Goal: Task Accomplishment & Management: Complete application form

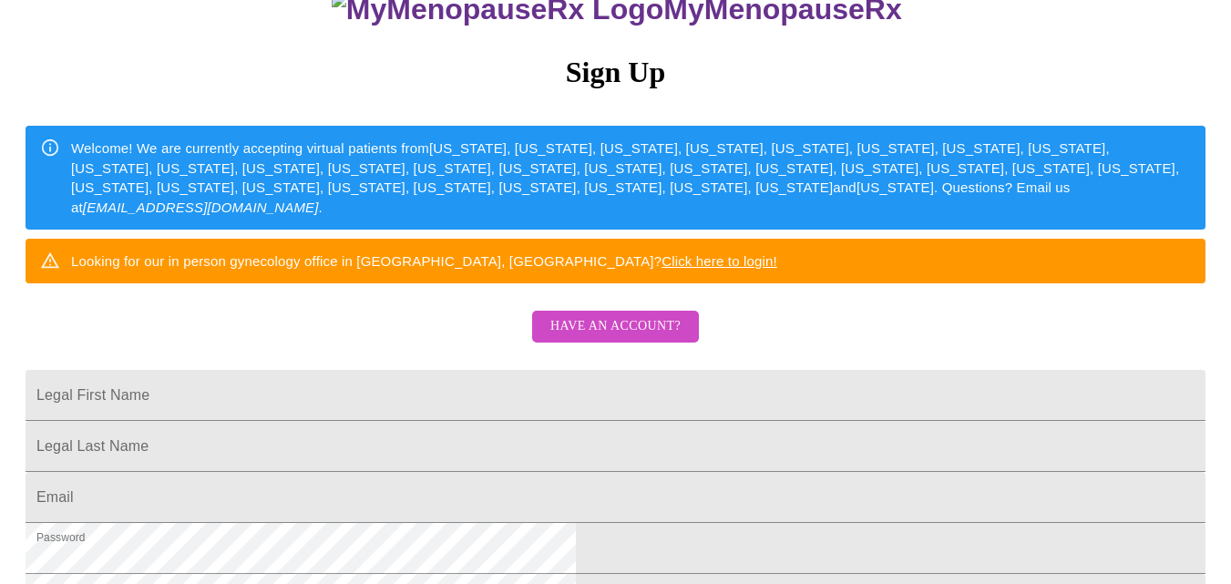
scroll to position [263, 0]
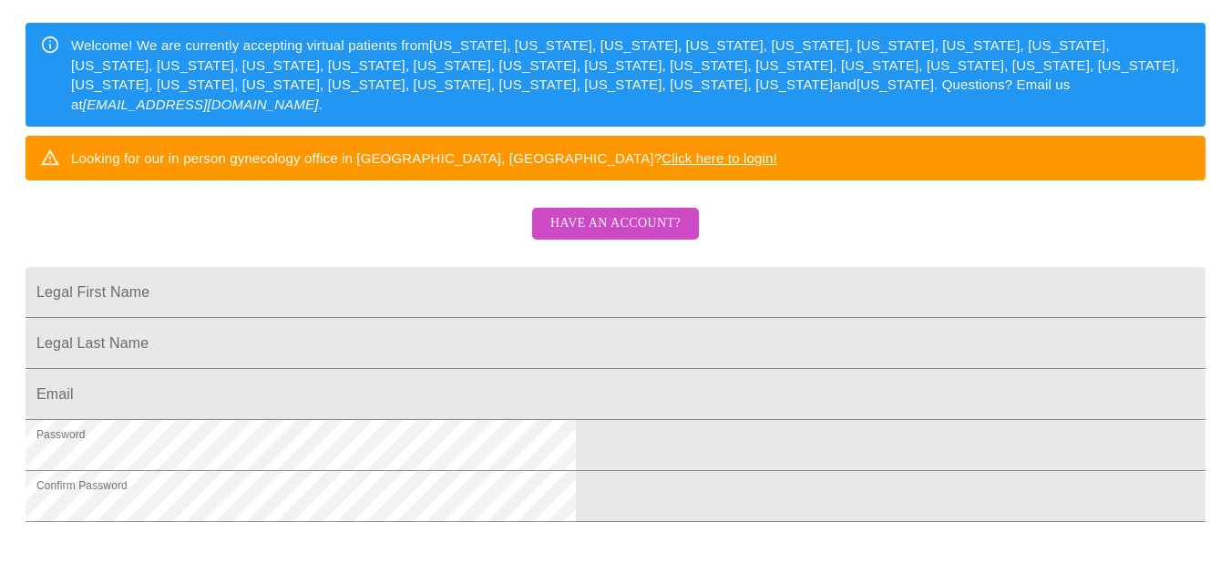
click at [635, 235] on span "Have an account?" at bounding box center [616, 223] width 130 height 23
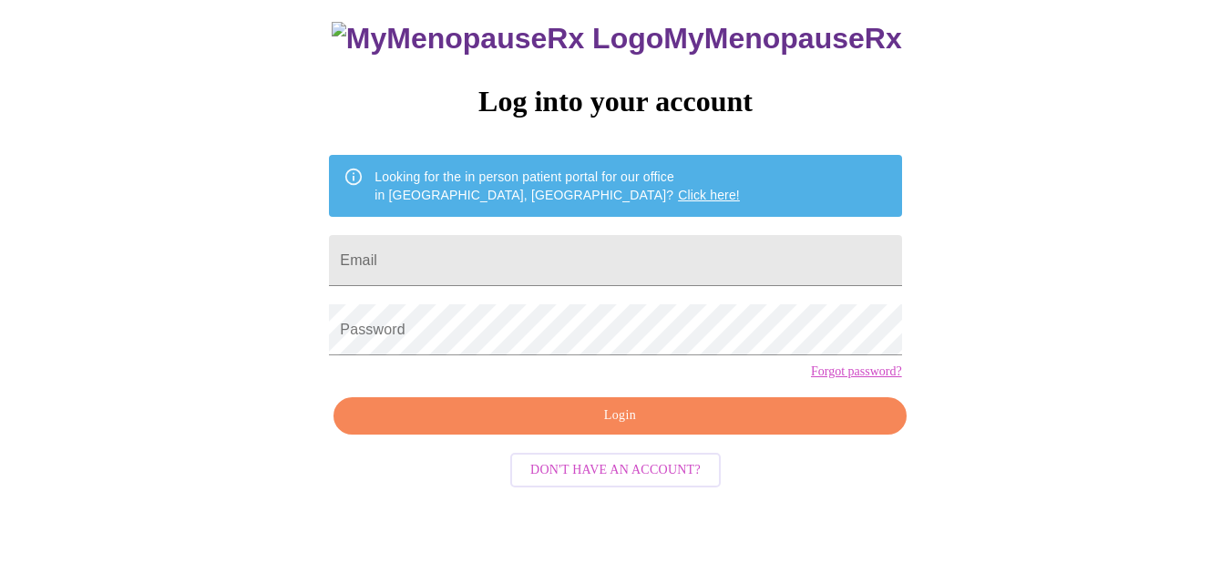
scroll to position [77, 0]
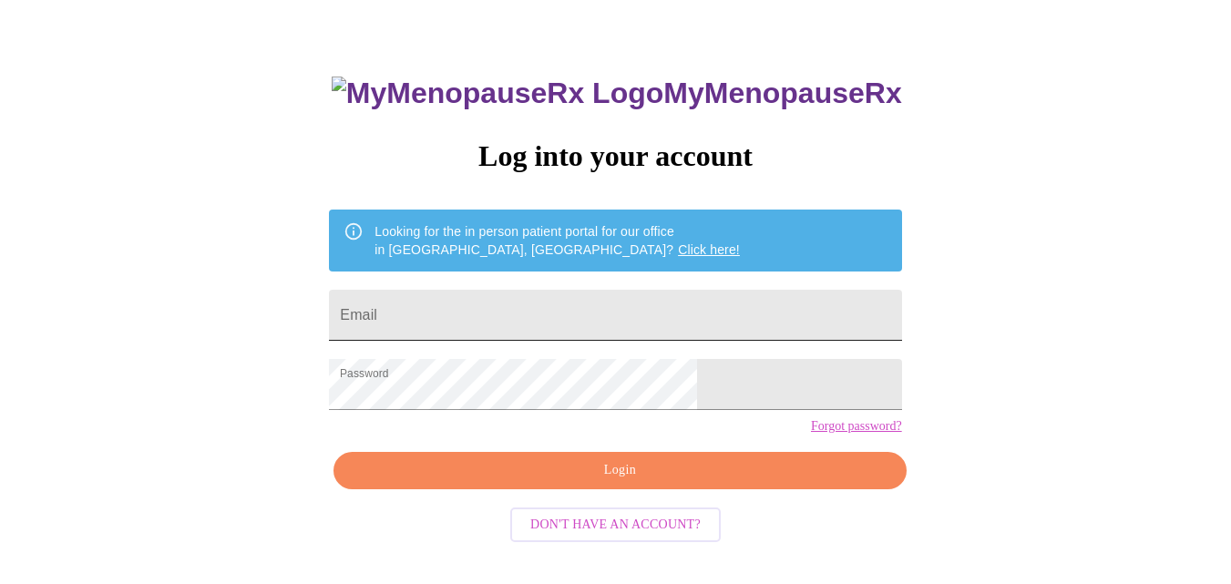
click at [585, 304] on input "Email" at bounding box center [615, 315] width 572 height 51
type input "[EMAIL_ADDRESS][DOMAIN_NAME]"
click at [865, 455] on div "MyMenopauseRx Log into your account Looking for the in person patient portal fo…" at bounding box center [615, 281] width 1217 height 701
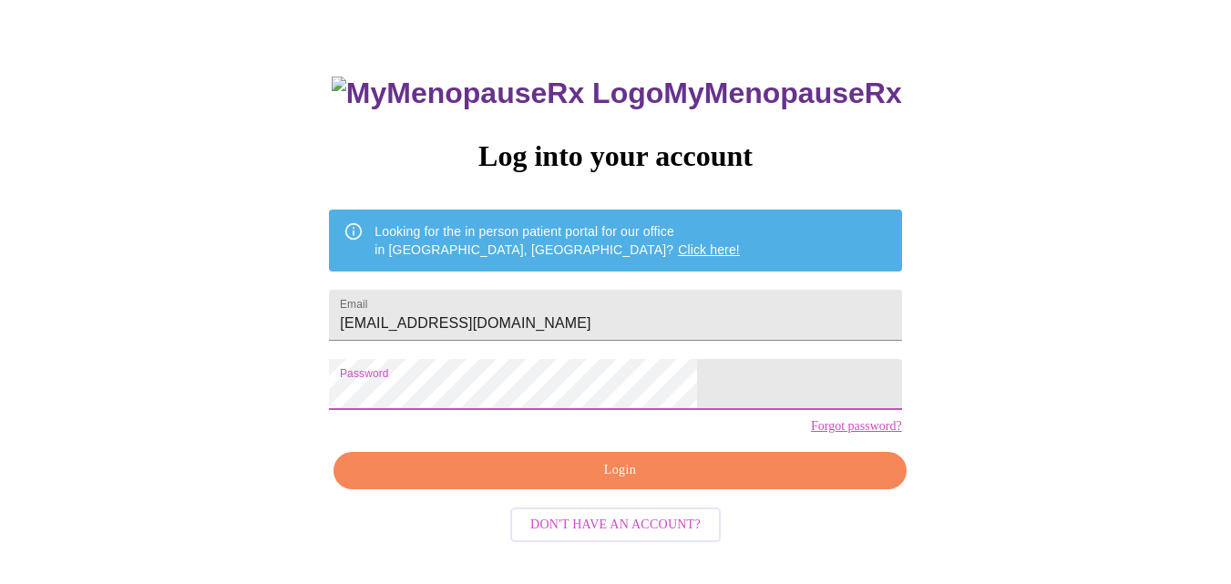
click at [500, 482] on span "Login" at bounding box center [620, 470] width 531 height 23
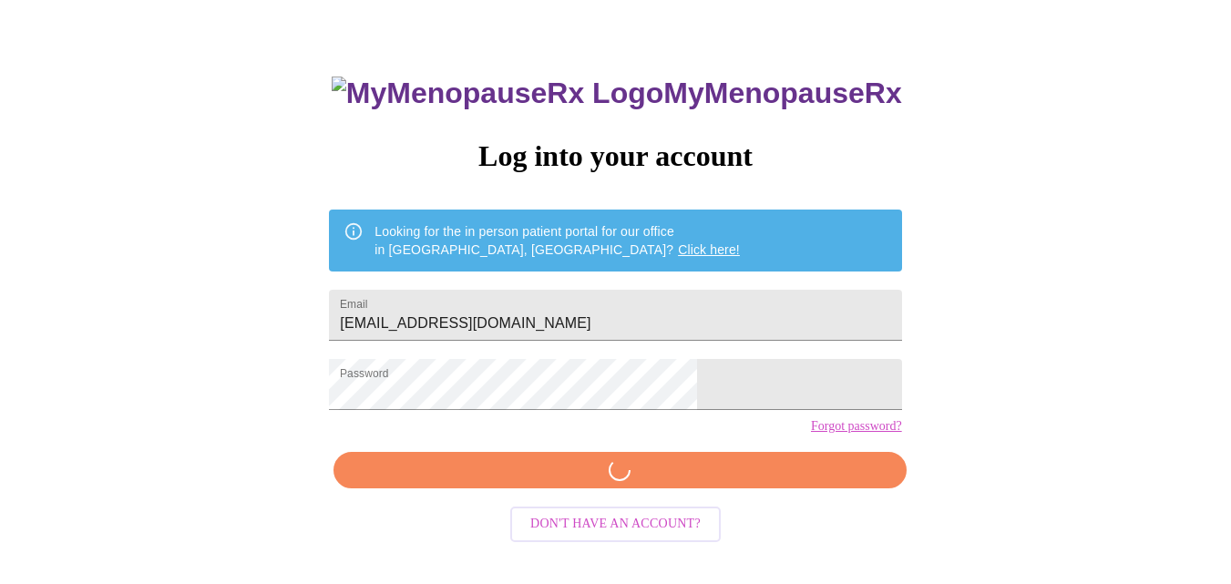
scroll to position [76, 0]
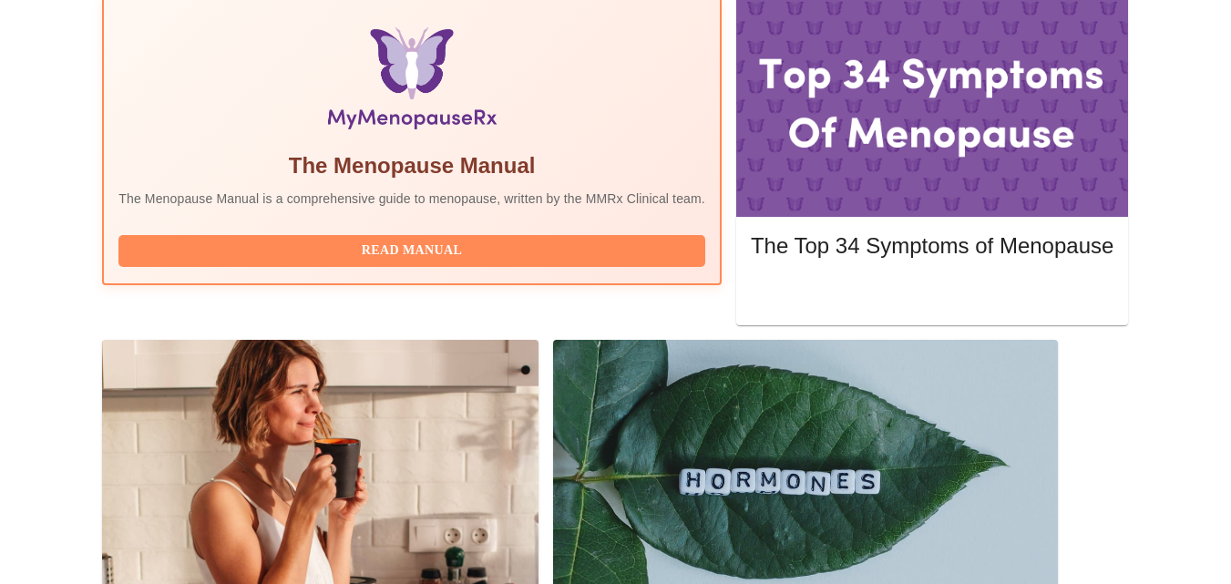
scroll to position [617, 0]
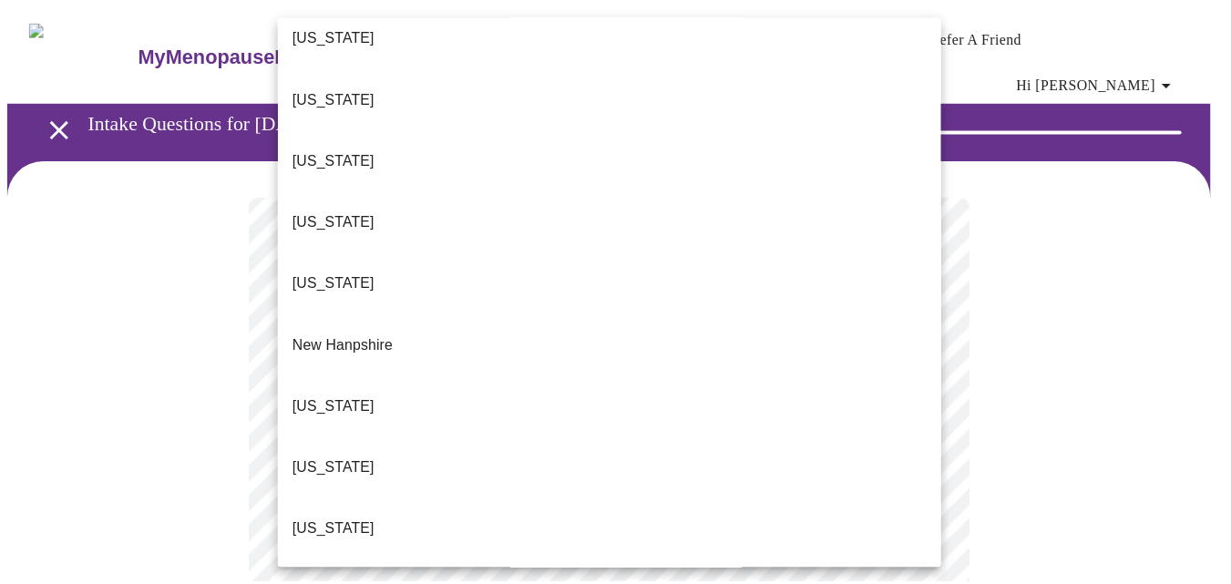
scroll to position [1829, 0]
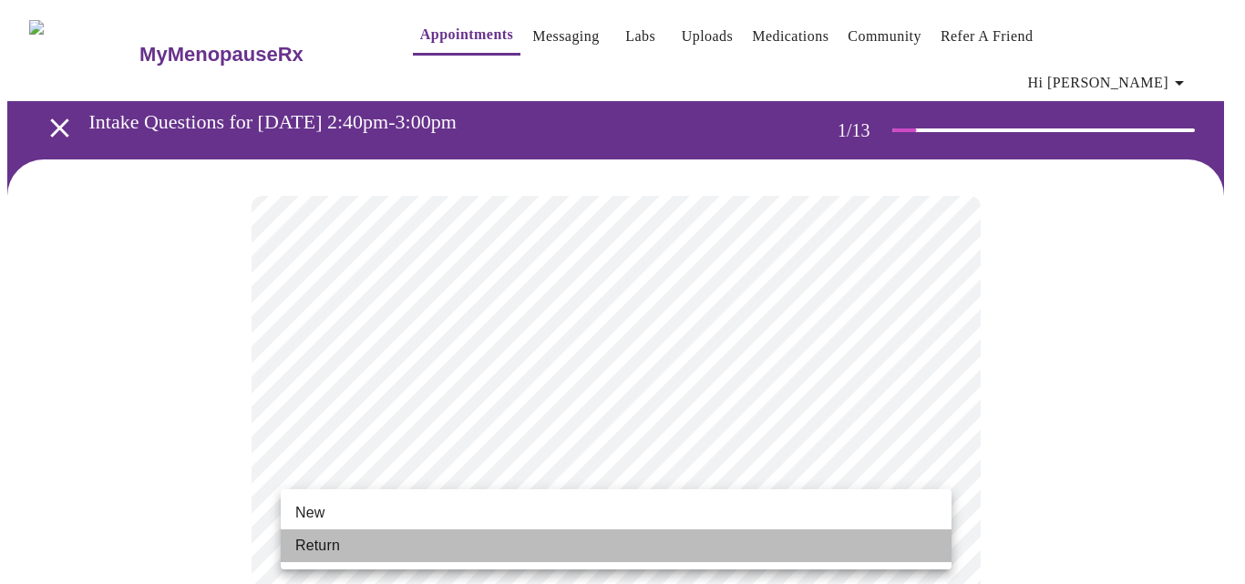
click at [902, 544] on li "Return" at bounding box center [616, 546] width 671 height 33
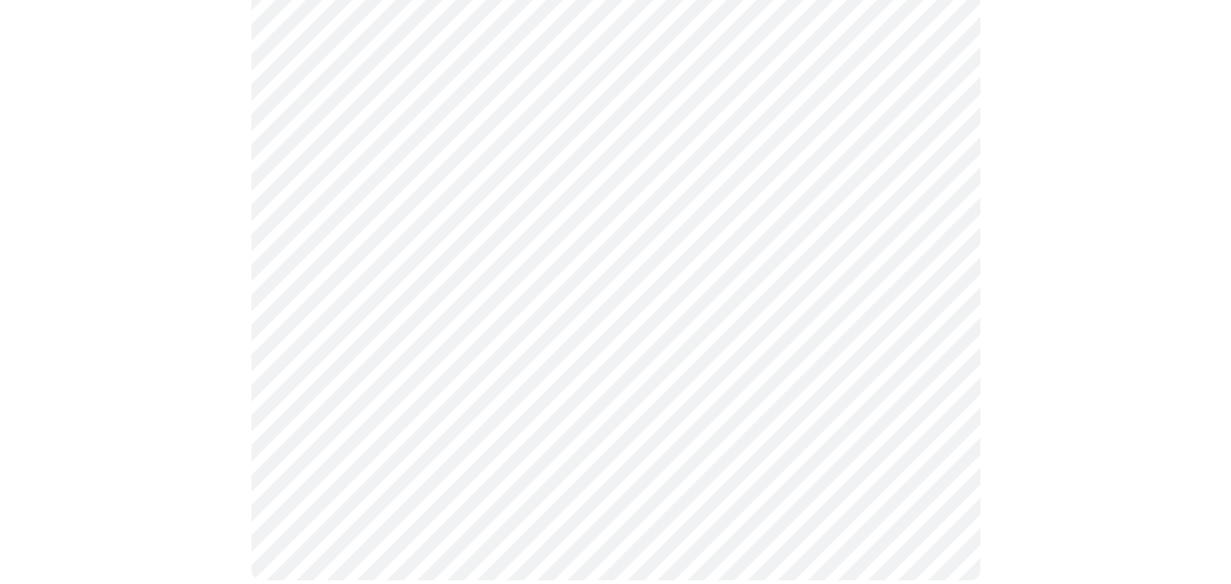
scroll to position [0, 0]
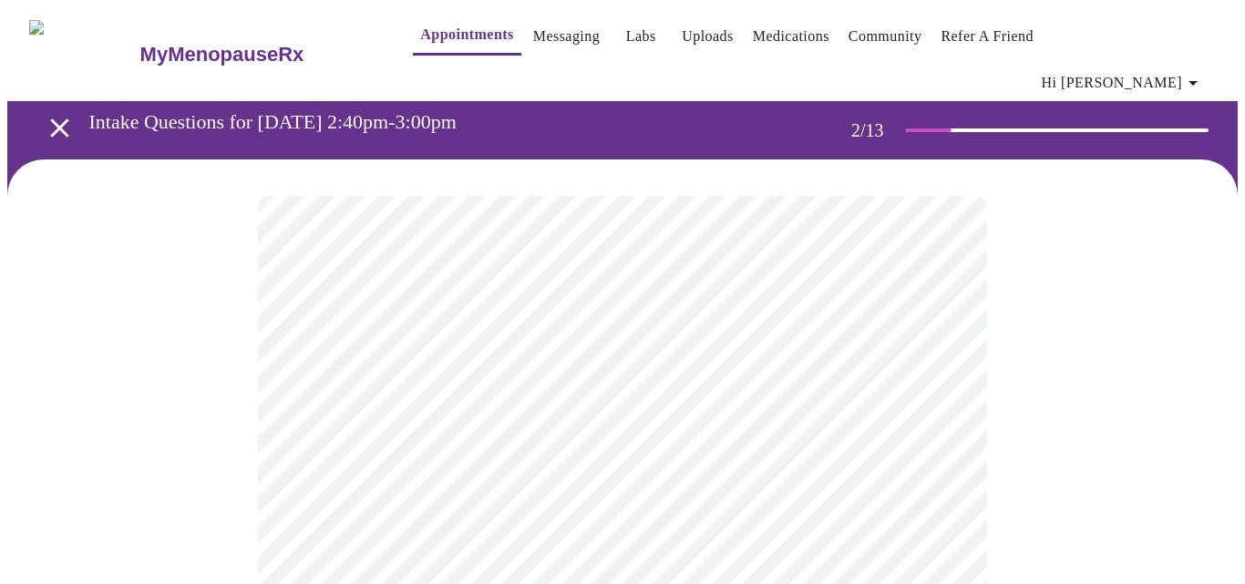
click at [930, 373] on body "MyMenopauseRx Appointments Messaging Labs Uploads Medications Community Refer a…" at bounding box center [622, 567] width 1231 height 1121
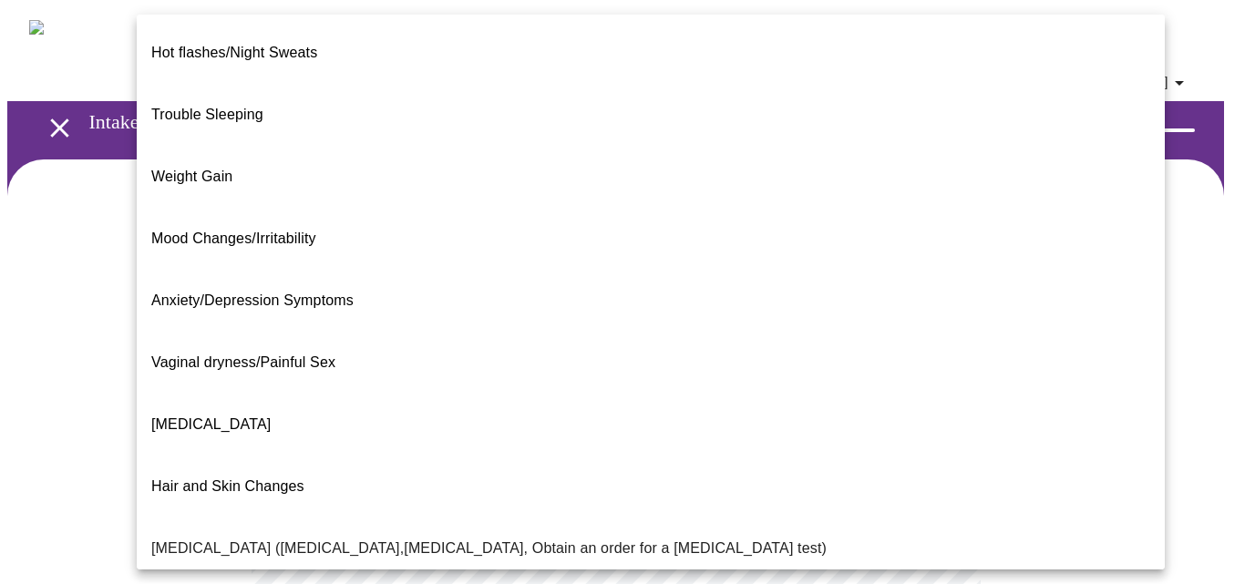
click at [686, 146] on li "Weight Gain" at bounding box center [651, 177] width 1028 height 62
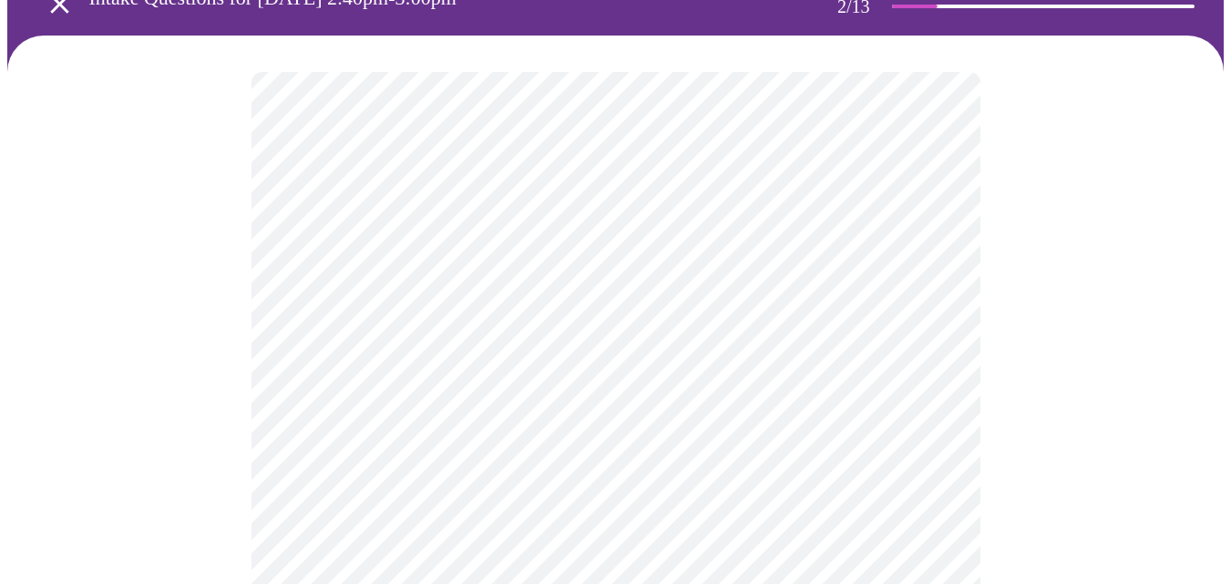
scroll to position [135, 0]
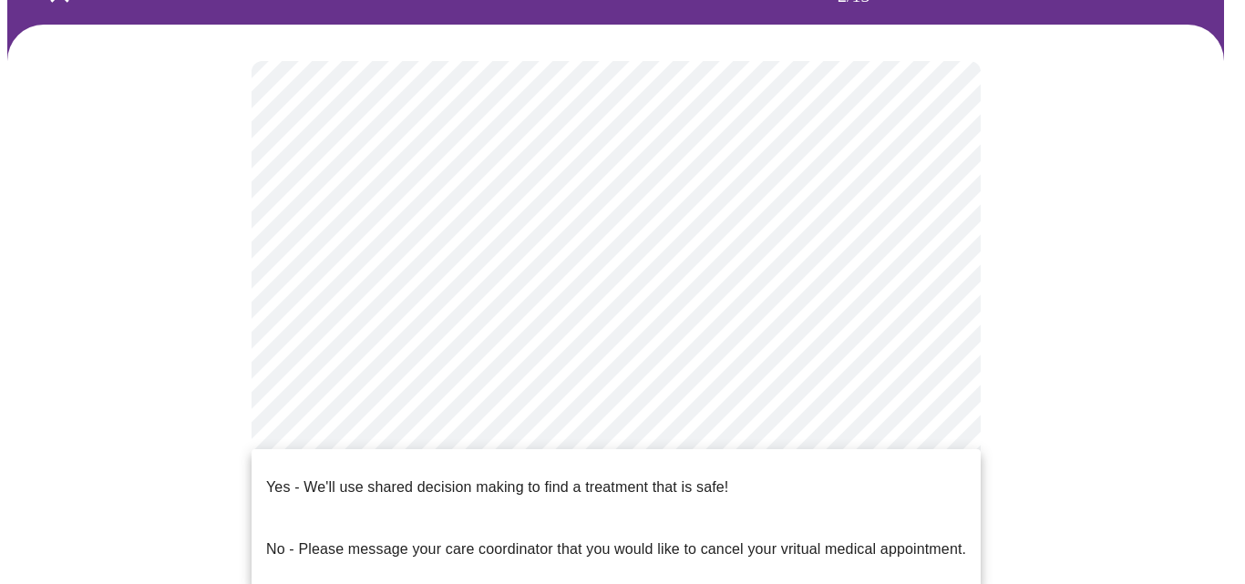
click at [814, 467] on body "MyMenopauseRx Appointments Messaging Labs Uploads Medications Community Refer a…" at bounding box center [622, 427] width 1231 height 1110
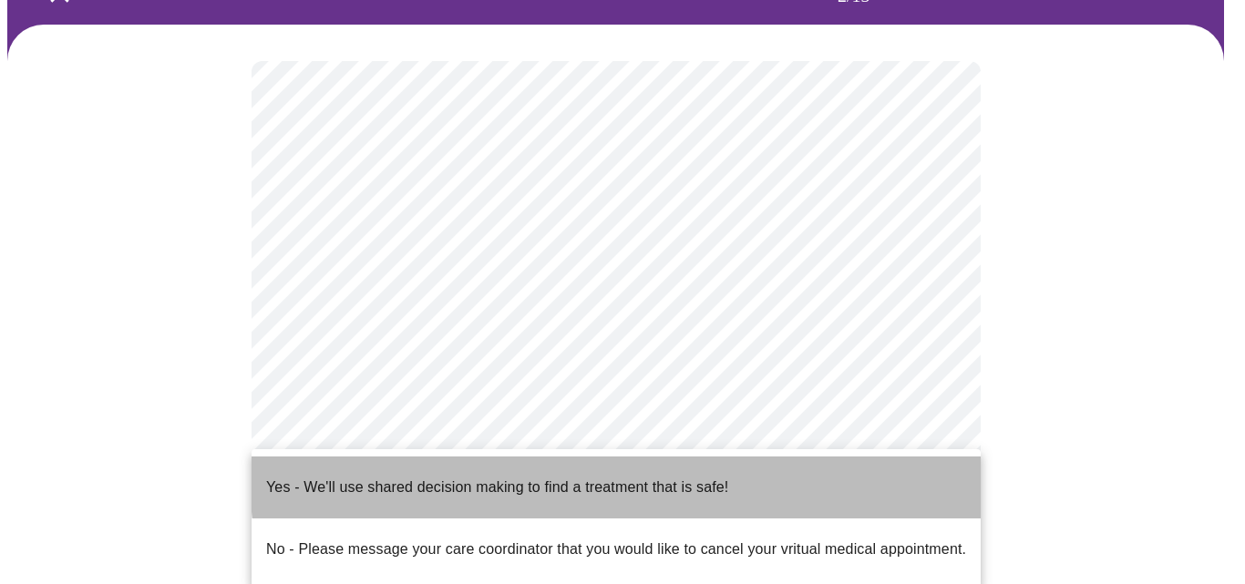
click at [814, 467] on li "Yes - We'll use shared decision making to find a treatment that is safe!" at bounding box center [616, 488] width 729 height 62
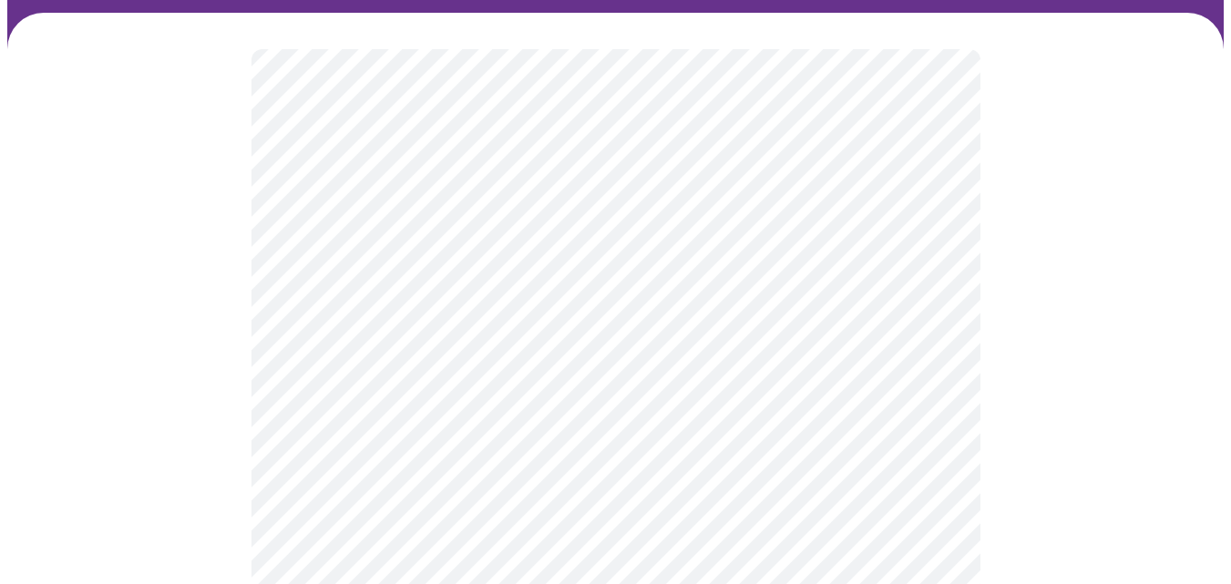
scroll to position [183, 0]
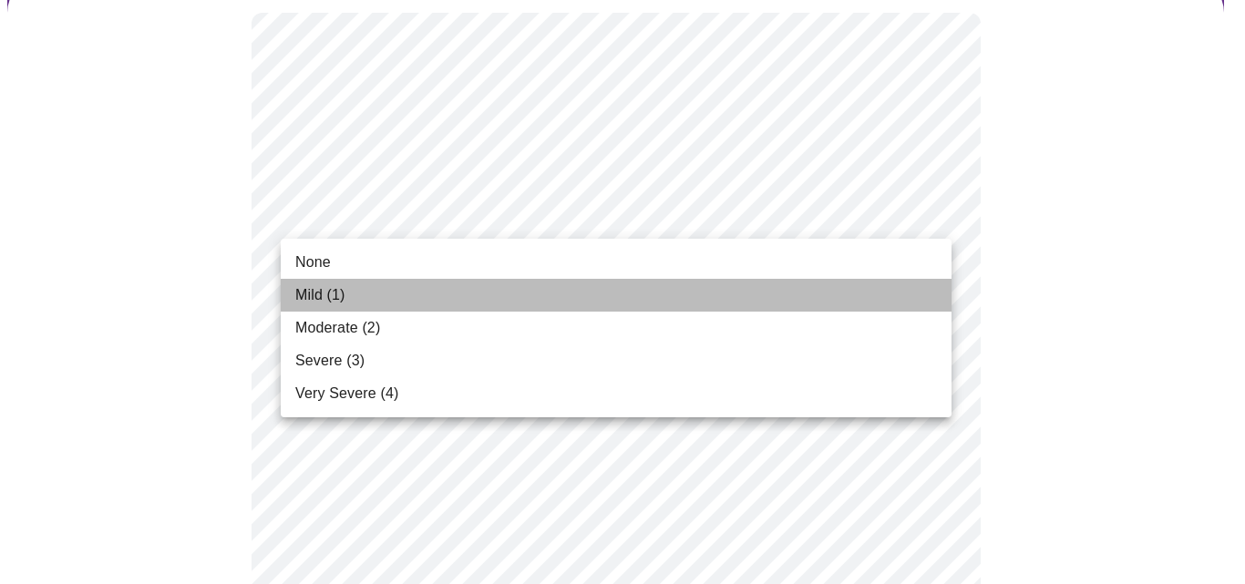
click at [772, 291] on li "Mild (1)" at bounding box center [616, 295] width 671 height 33
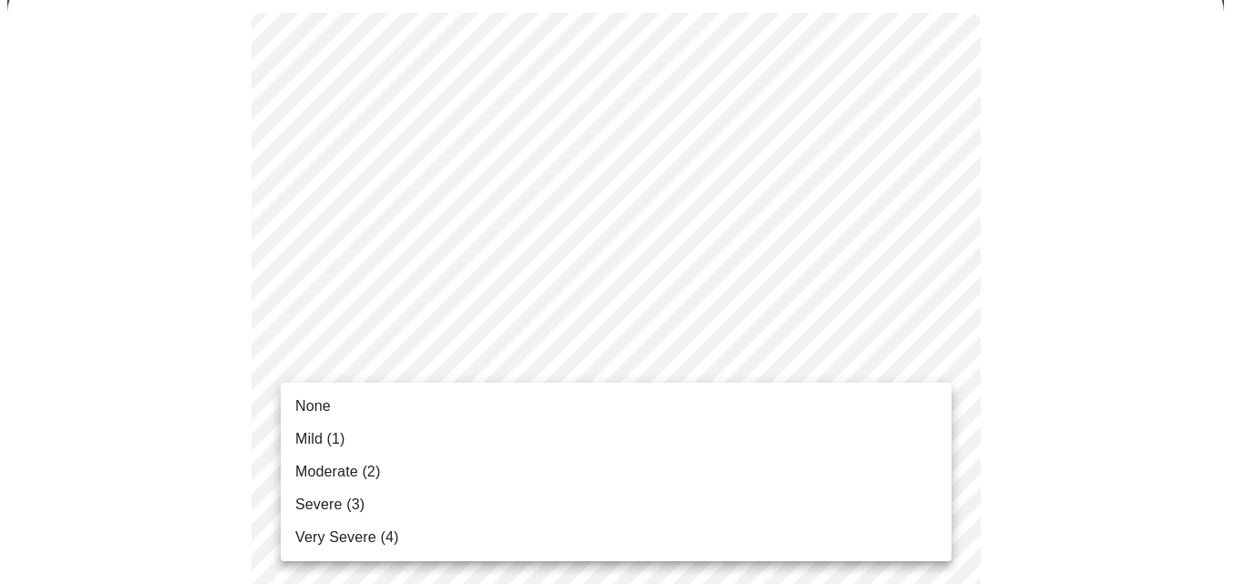
click at [752, 397] on li "None" at bounding box center [616, 406] width 671 height 33
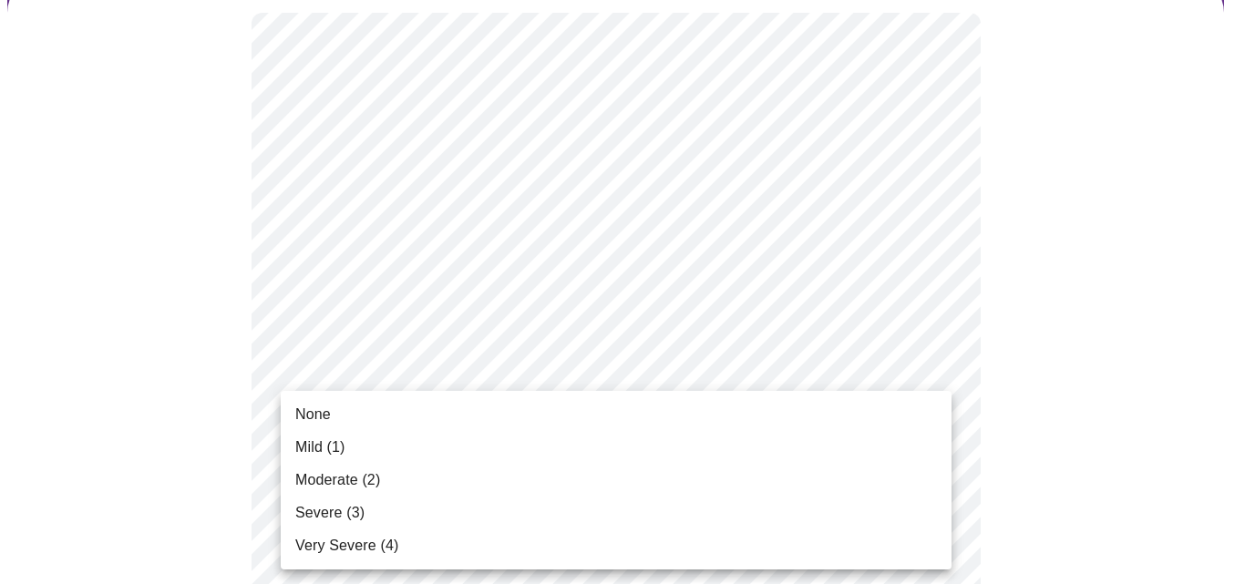
click at [706, 479] on li "Moderate (2)" at bounding box center [616, 480] width 671 height 33
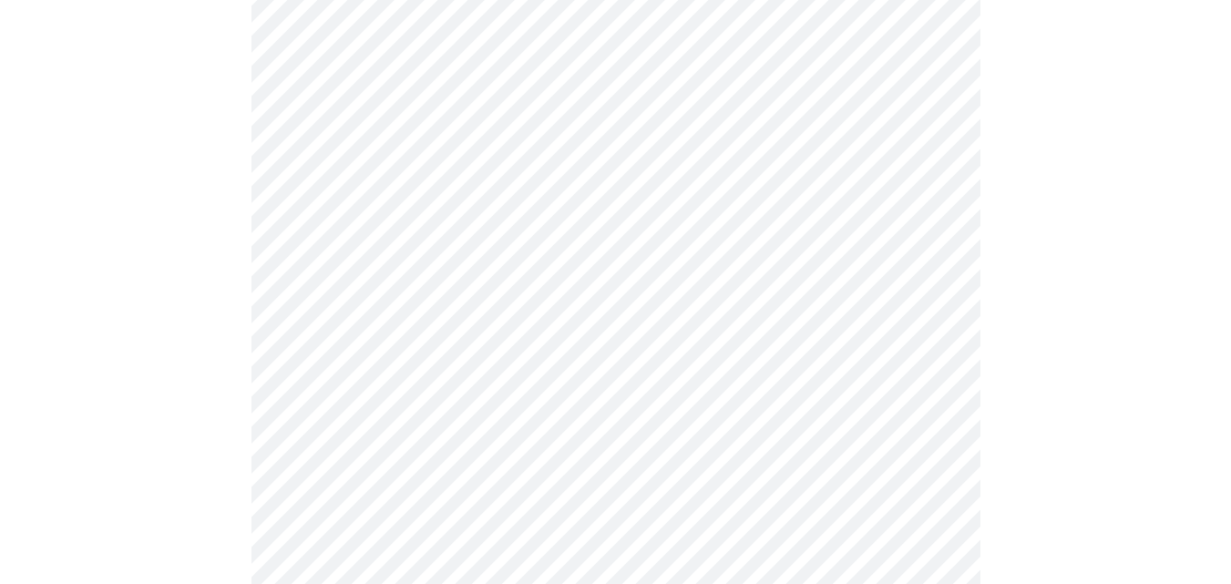
scroll to position [408, 0]
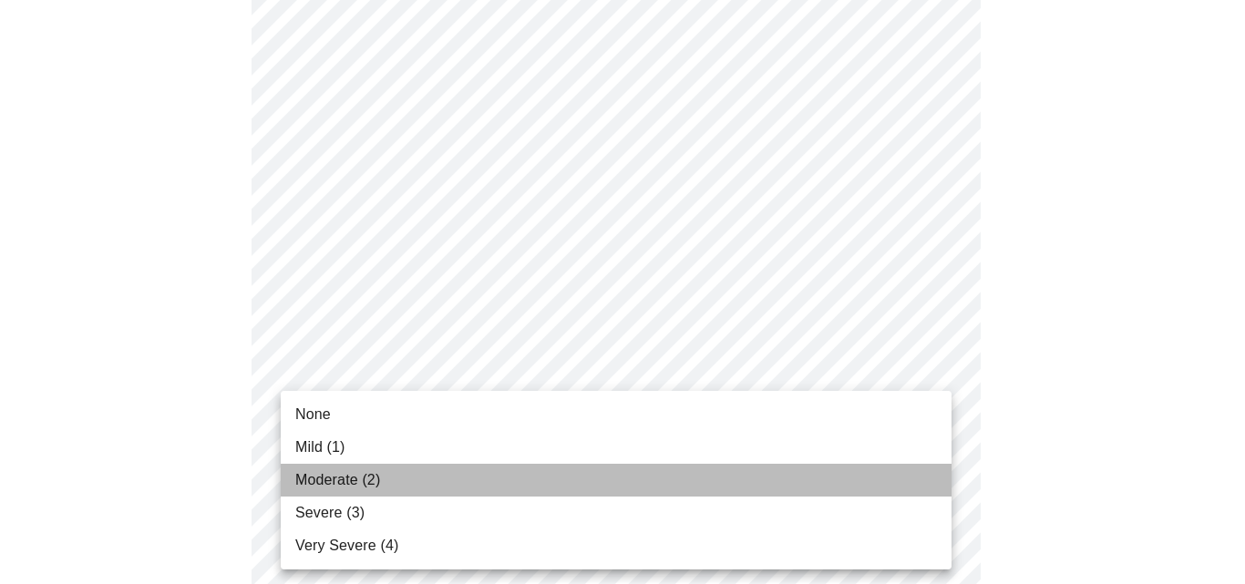
click at [904, 476] on li "Moderate (2)" at bounding box center [616, 480] width 671 height 33
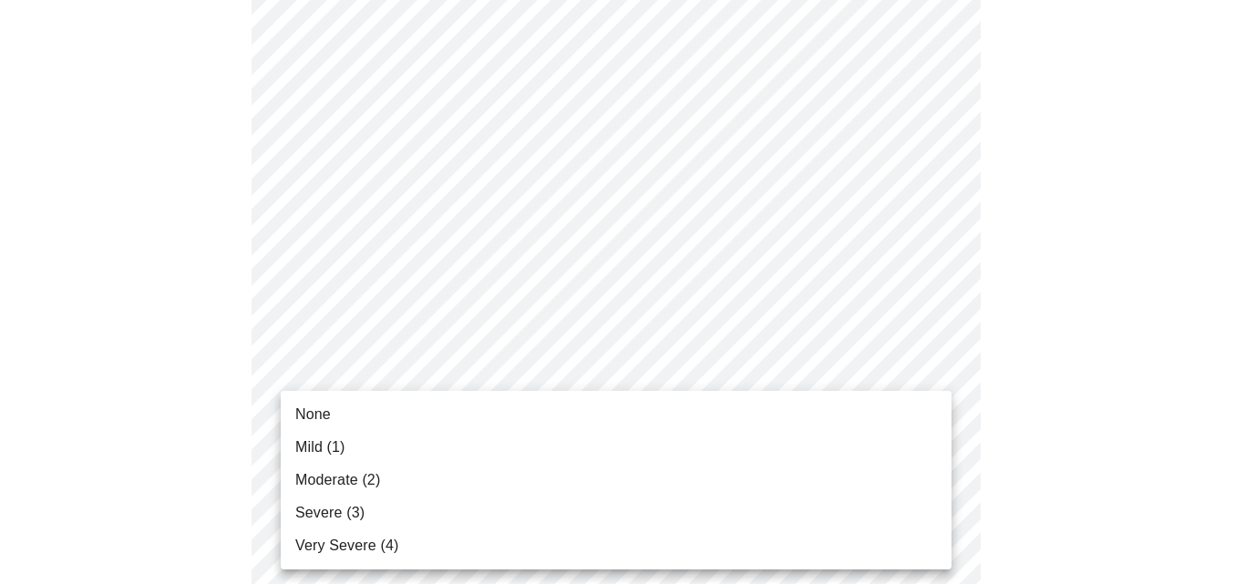
click at [896, 467] on li "Moderate (2)" at bounding box center [616, 480] width 671 height 33
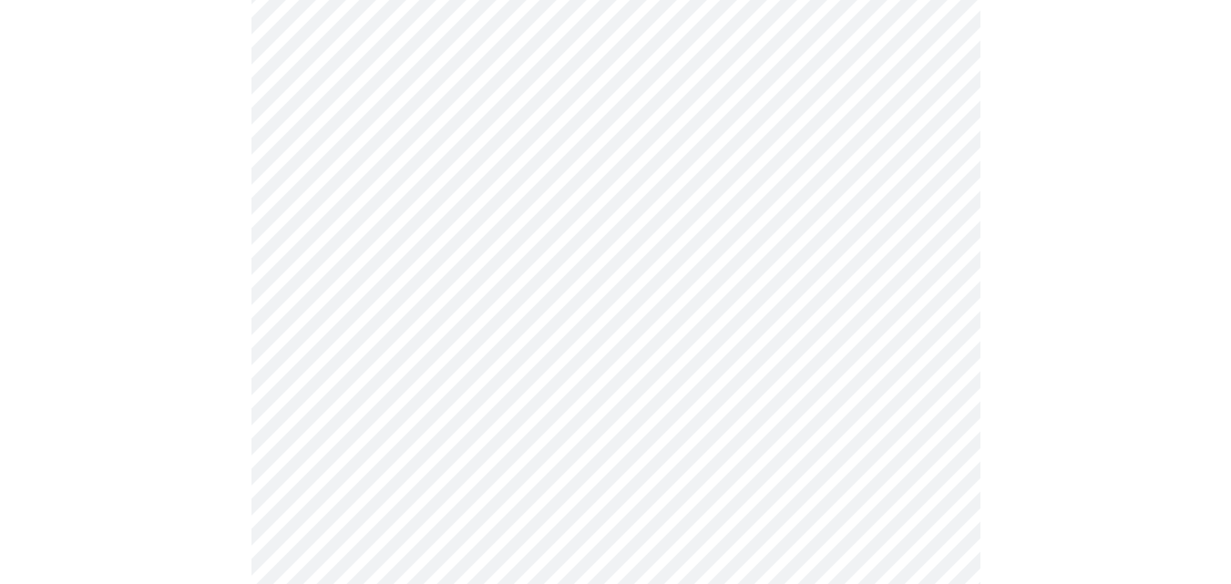
scroll to position [694, 0]
click at [937, 370] on body "MyMenopauseRx Appointments Messaging Labs Uploads Medications Community Refer a…" at bounding box center [615, 475] width 1217 height 2323
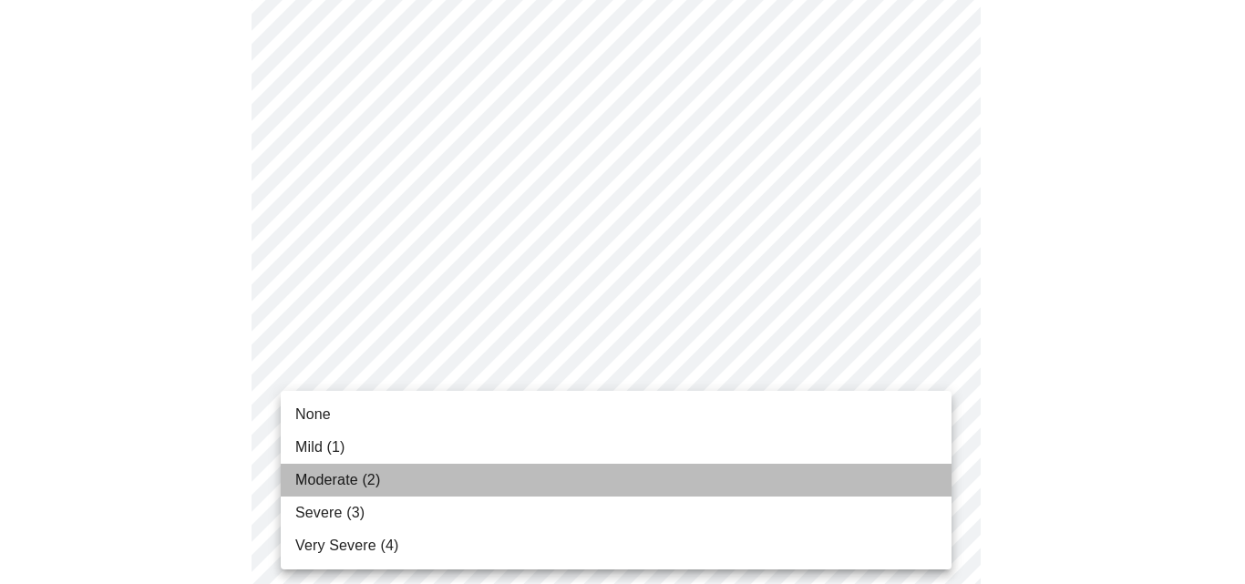
click at [880, 471] on li "Moderate (2)" at bounding box center [616, 480] width 671 height 33
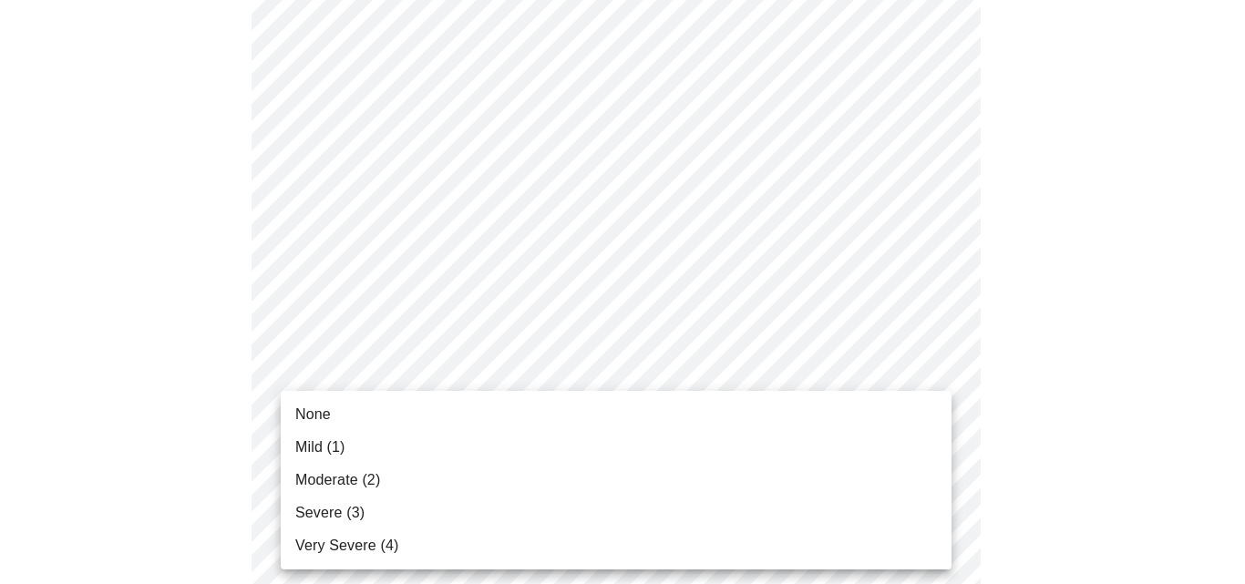
click at [932, 517] on body "MyMenopauseRx Appointments Messaging Labs Uploads Medications Community Refer a…" at bounding box center [622, 462] width 1231 height 2297
click at [1033, 449] on div at bounding box center [622, 292] width 1245 height 584
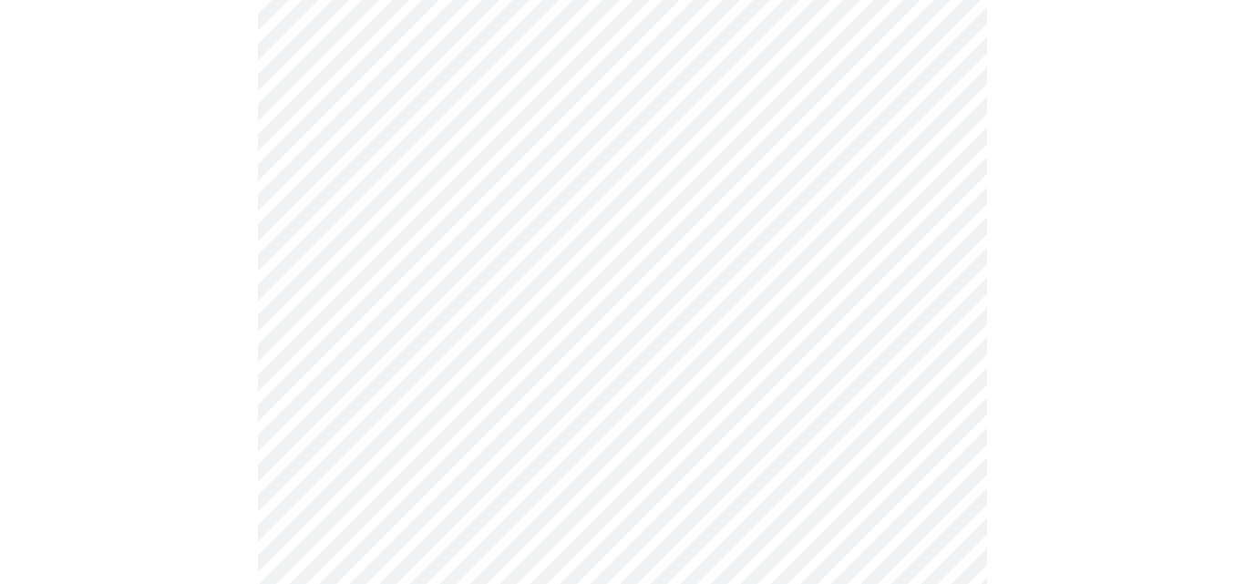
click at [935, 514] on body "MyMenopauseRx Appointments Messaging Labs Uploads Medications Community Refer a…" at bounding box center [622, 462] width 1231 height 2297
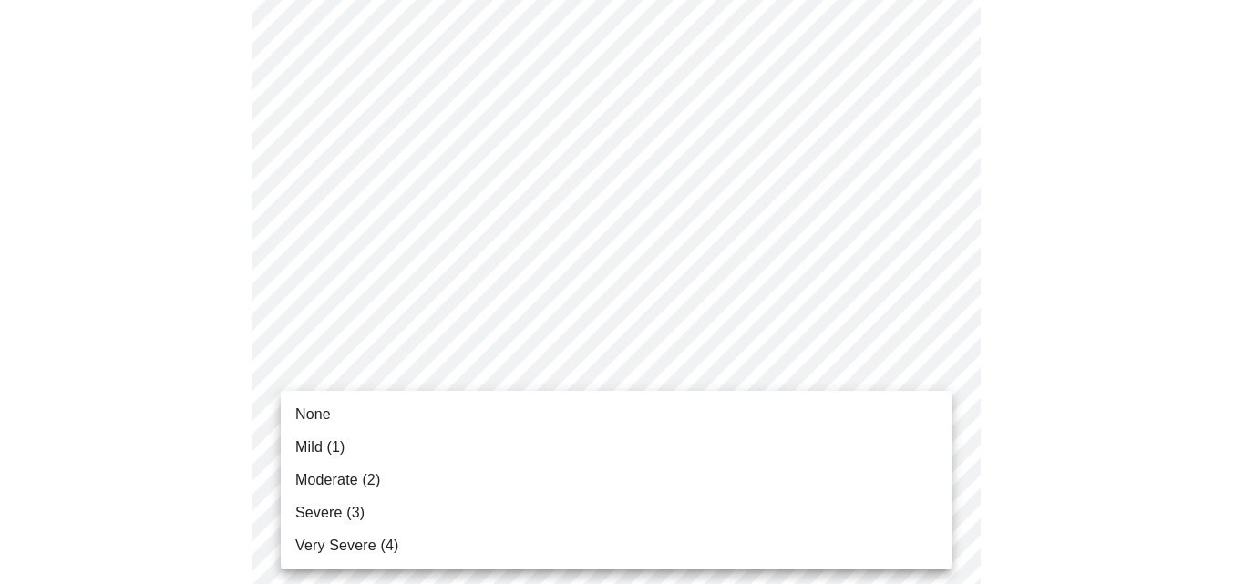
click at [903, 480] on li "Moderate (2)" at bounding box center [616, 480] width 671 height 33
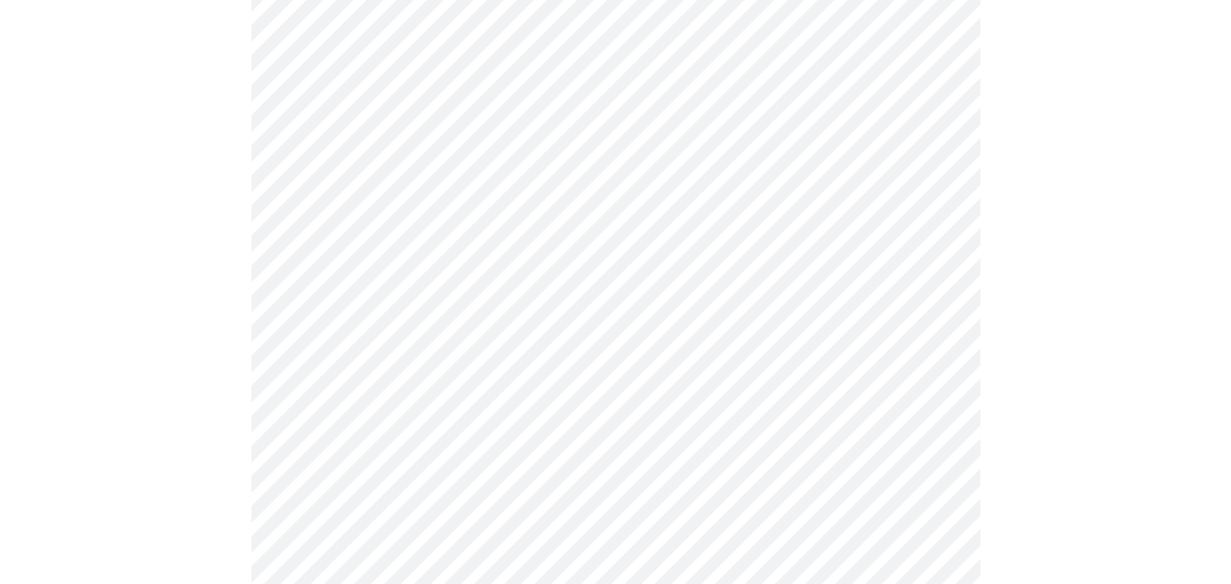
scroll to position [927, 0]
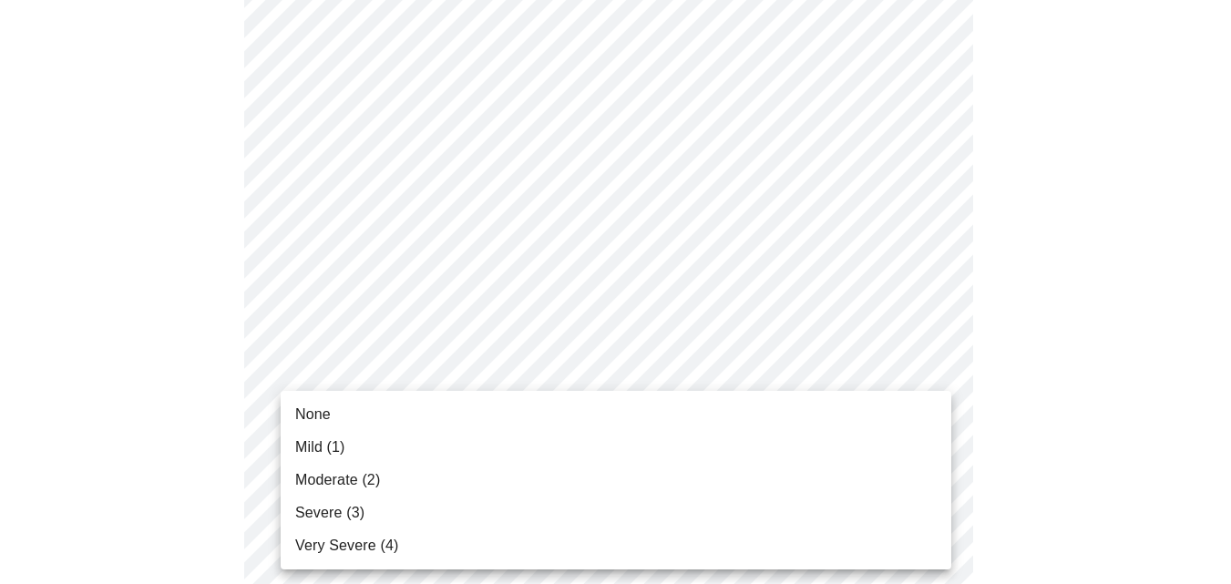
click at [932, 423] on body "MyMenopauseRx Appointments Messaging Labs Uploads Medications Community Refer a…" at bounding box center [615, 216] width 1217 height 2272
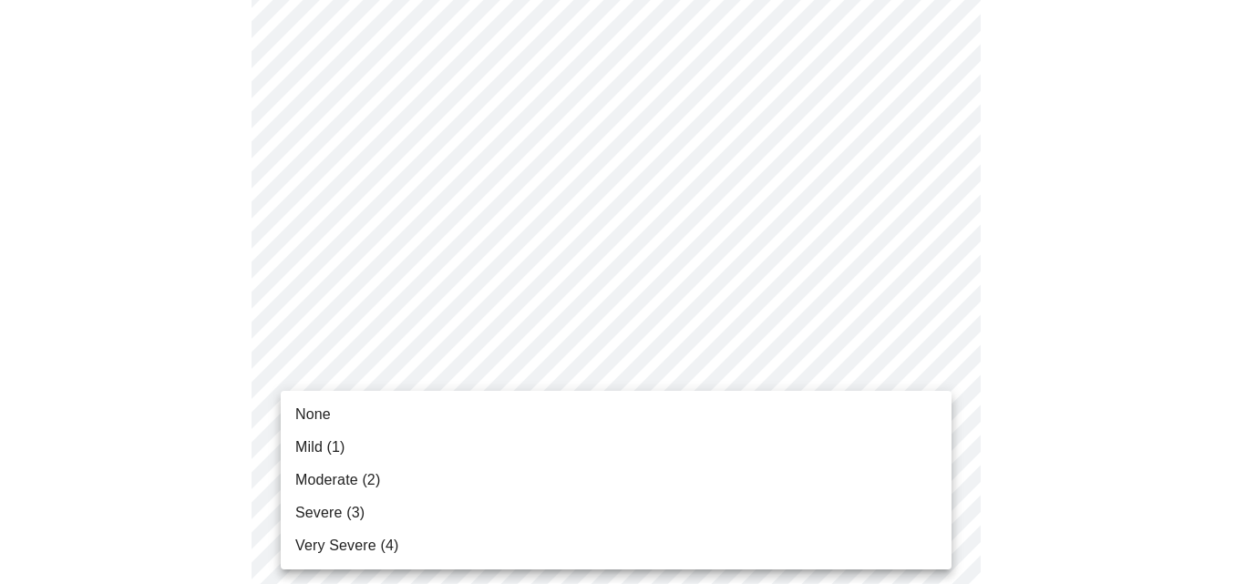
click at [902, 482] on li "Moderate (2)" at bounding box center [616, 480] width 671 height 33
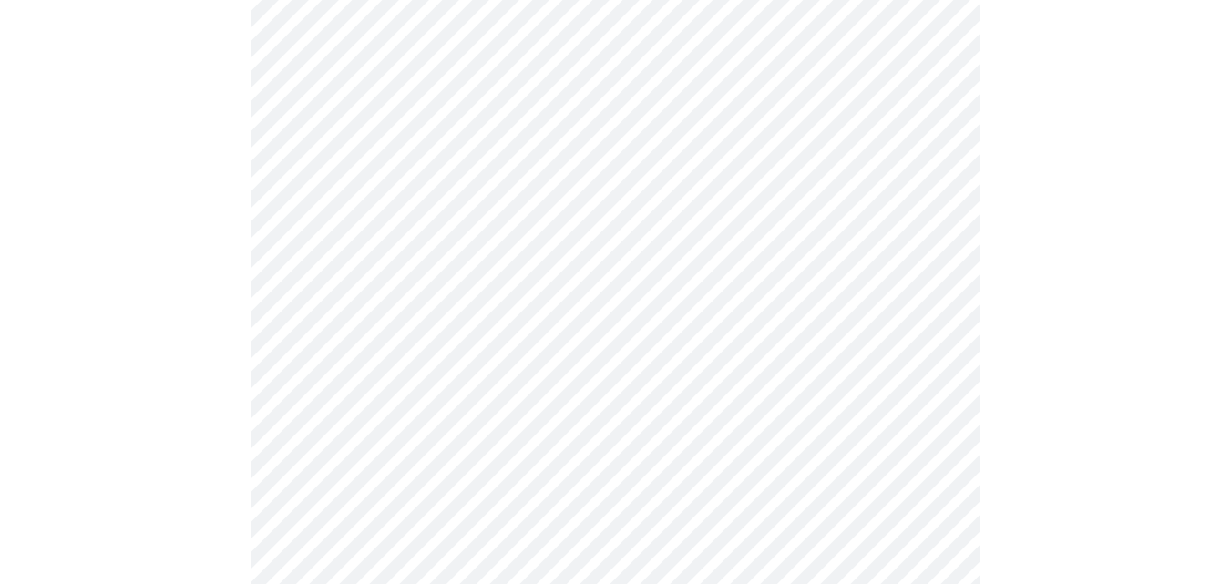
scroll to position [1092, 0]
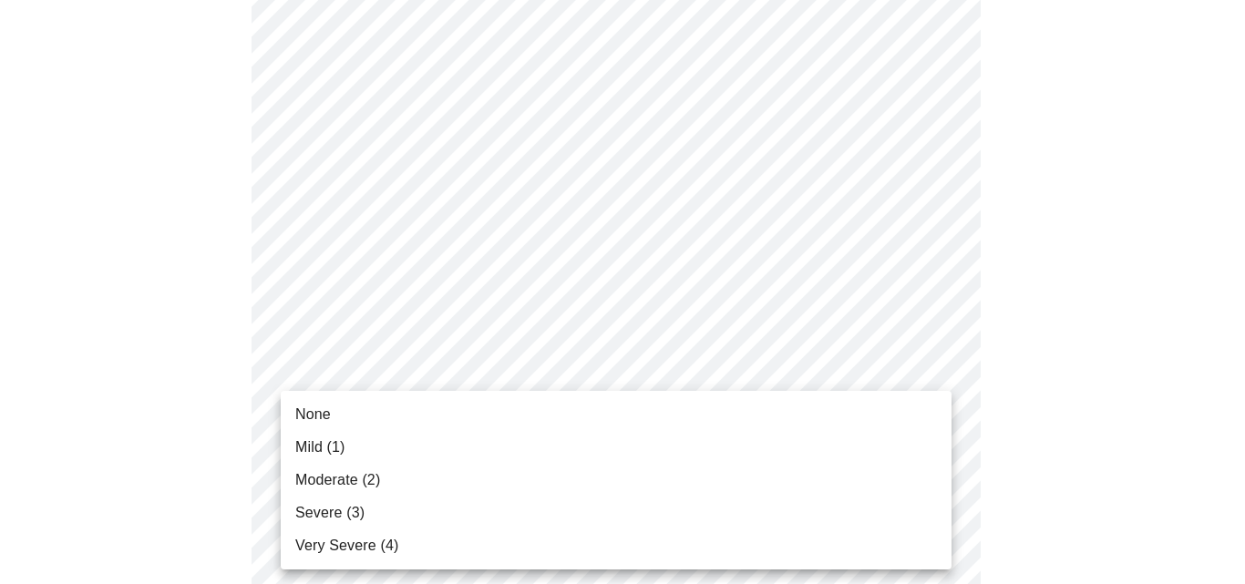
click at [937, 406] on body "MyMenopauseRx Appointments Messaging Labs Uploads Medications Community Refer a…" at bounding box center [622, 38] width 1231 height 2246
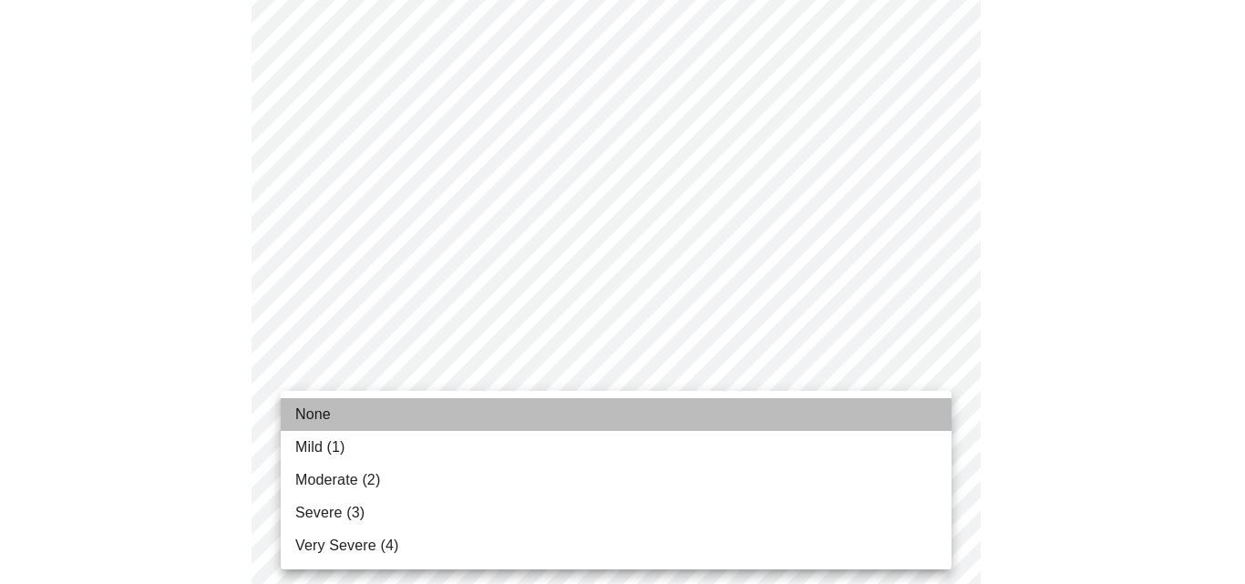
click at [935, 406] on li "None" at bounding box center [616, 414] width 671 height 33
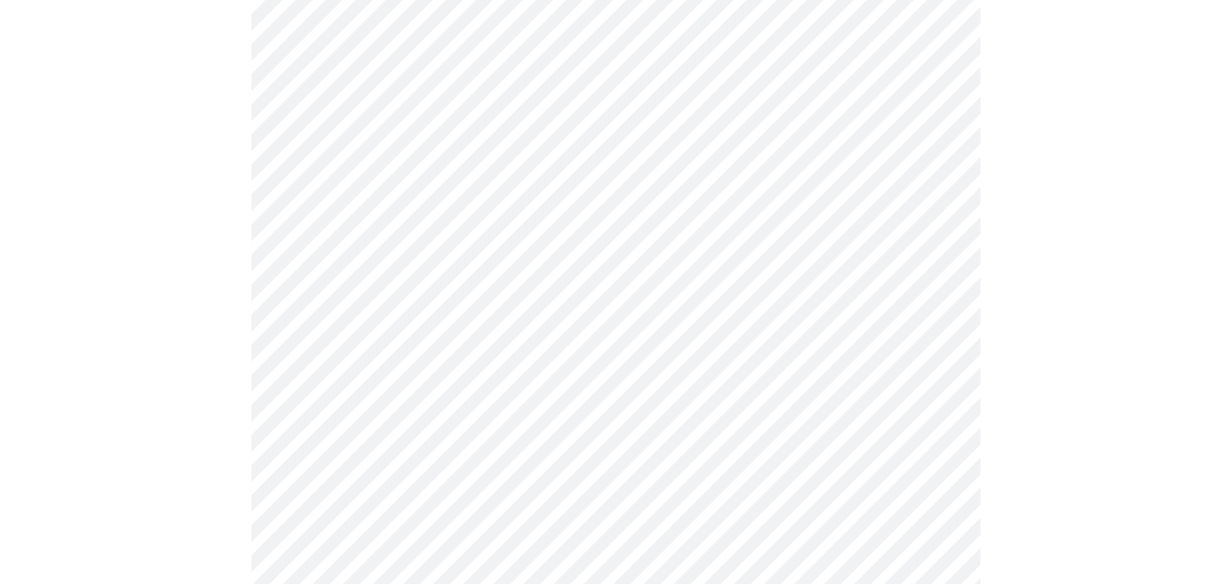
scroll to position [1220, 0]
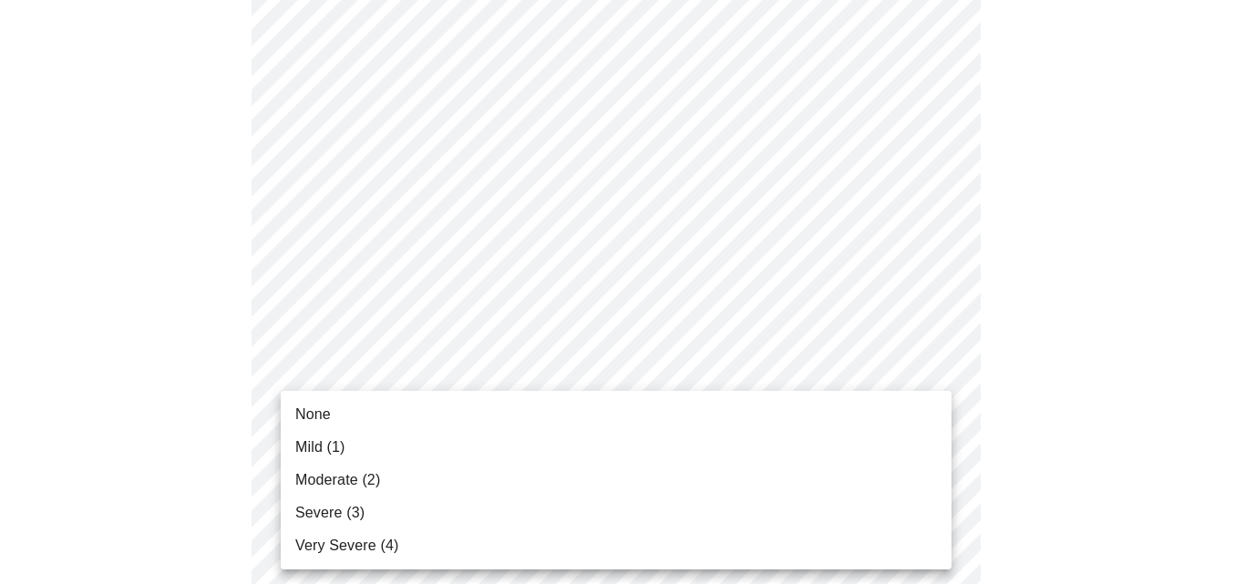
click at [881, 483] on li "Moderate (2)" at bounding box center [616, 480] width 671 height 33
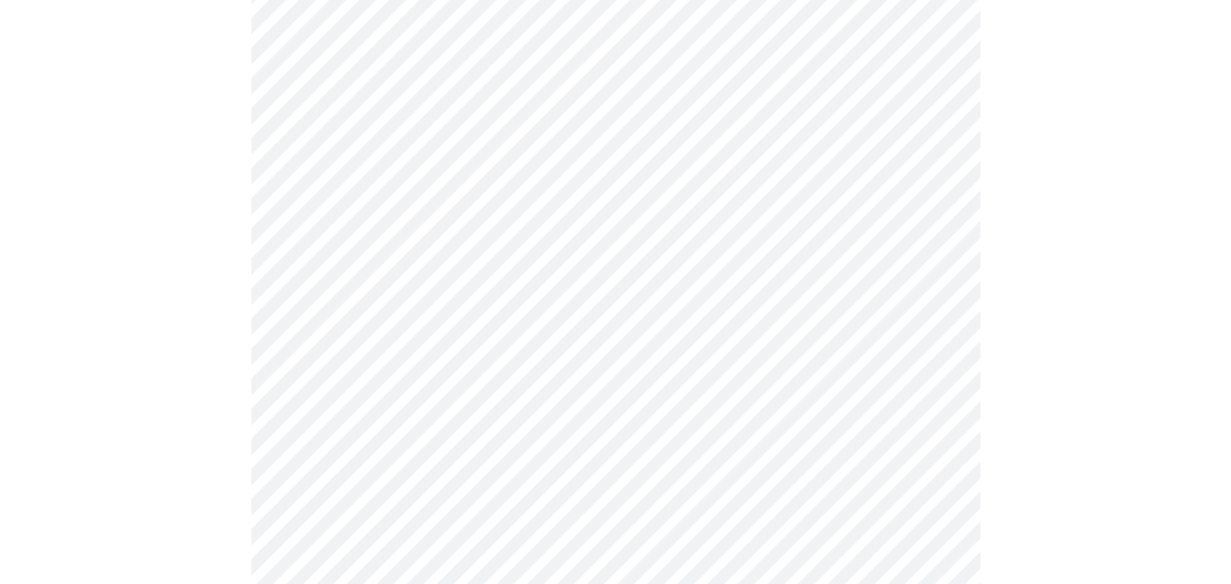
scroll to position [1359, 0]
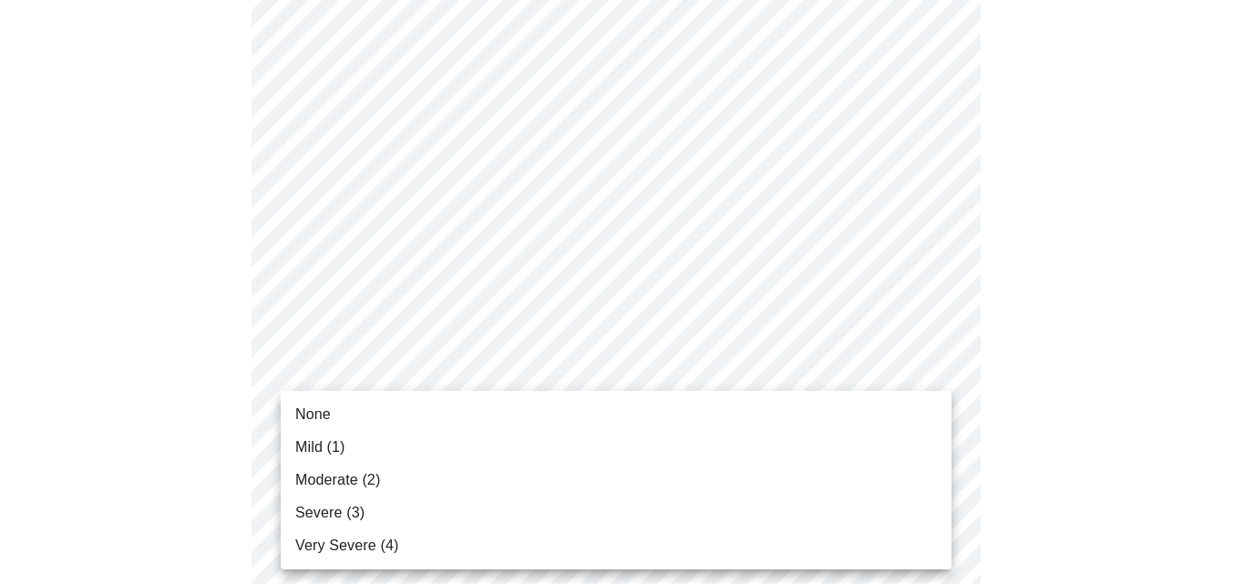
click at [860, 483] on li "Moderate (2)" at bounding box center [616, 480] width 671 height 33
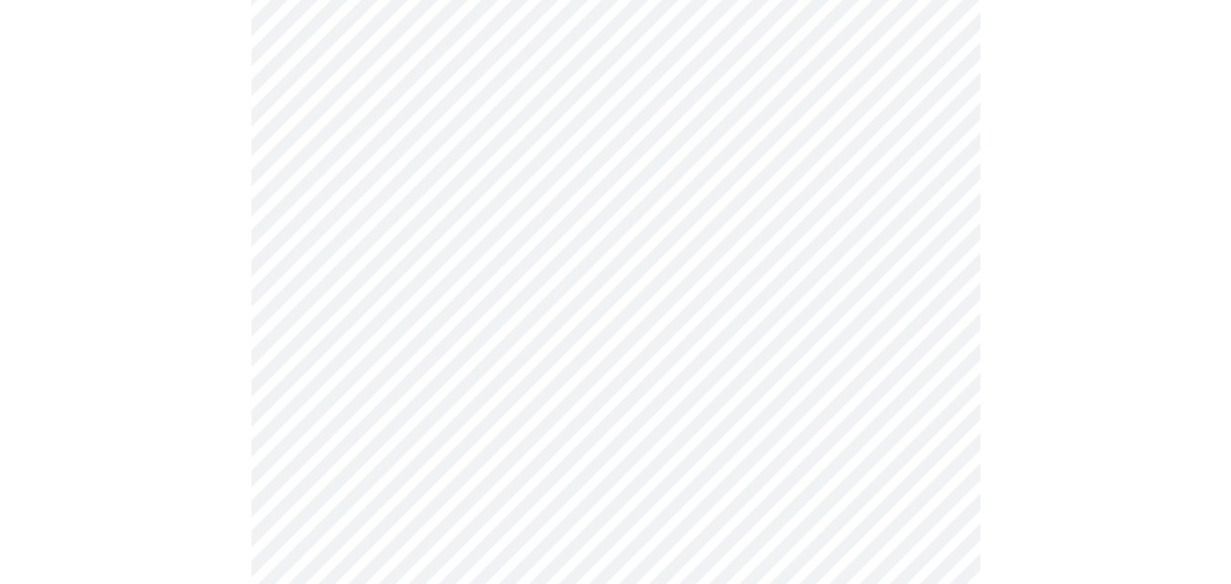
scroll to position [784, 0]
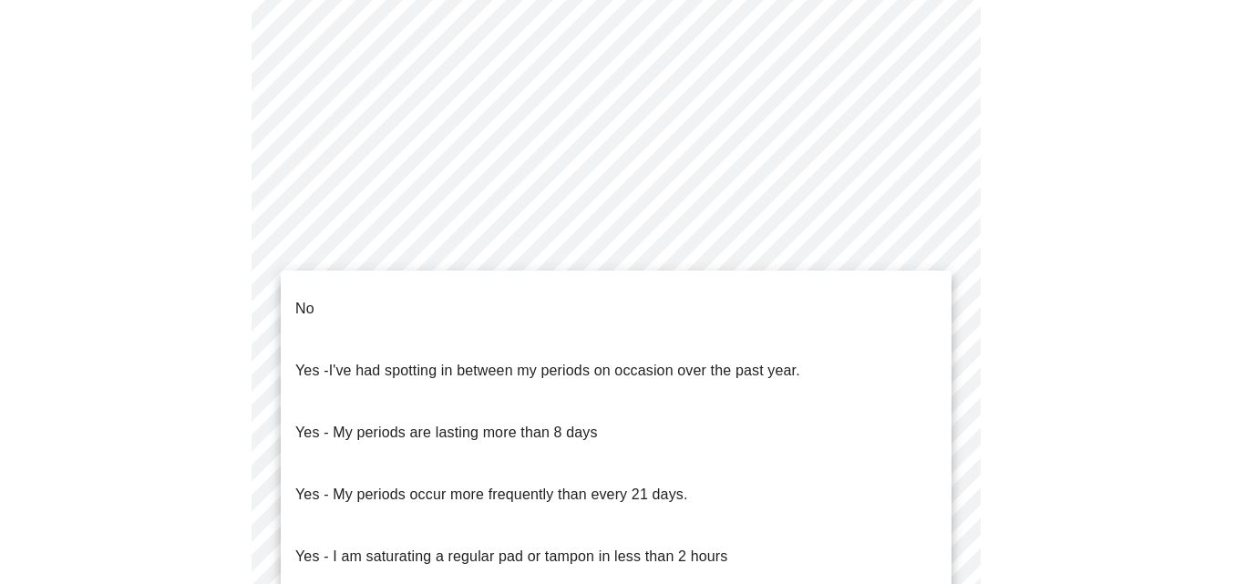
click at [932, 326] on body "MyMenopauseRx Appointments Messaging Labs Uploads Medications Community Refer a…" at bounding box center [622, 135] width 1231 height 1825
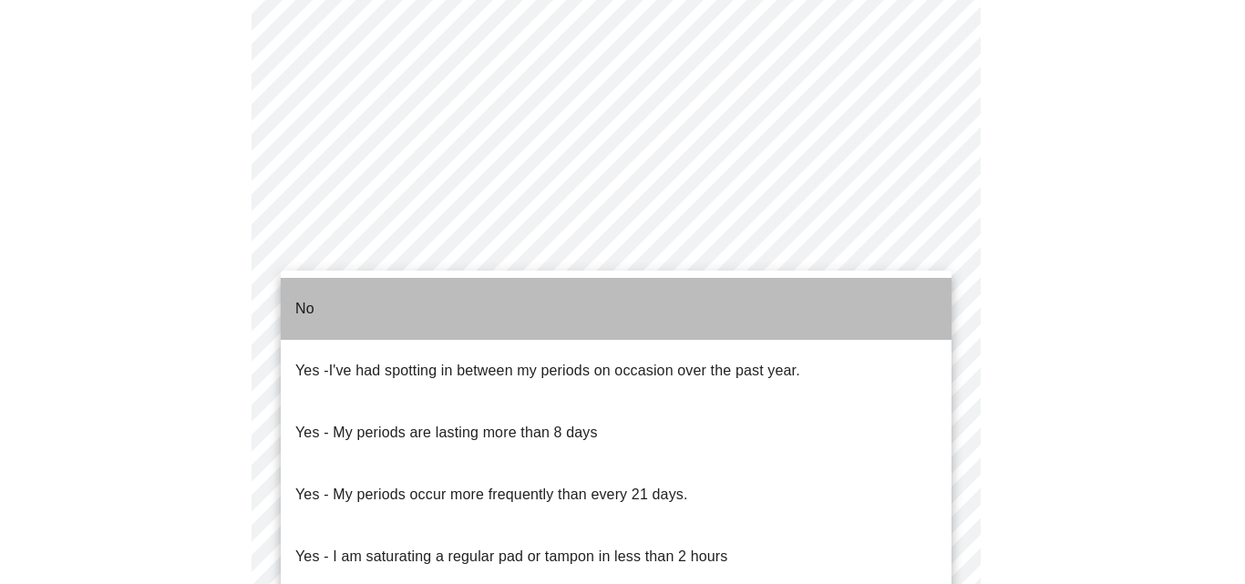
click at [891, 306] on li "No" at bounding box center [616, 309] width 671 height 62
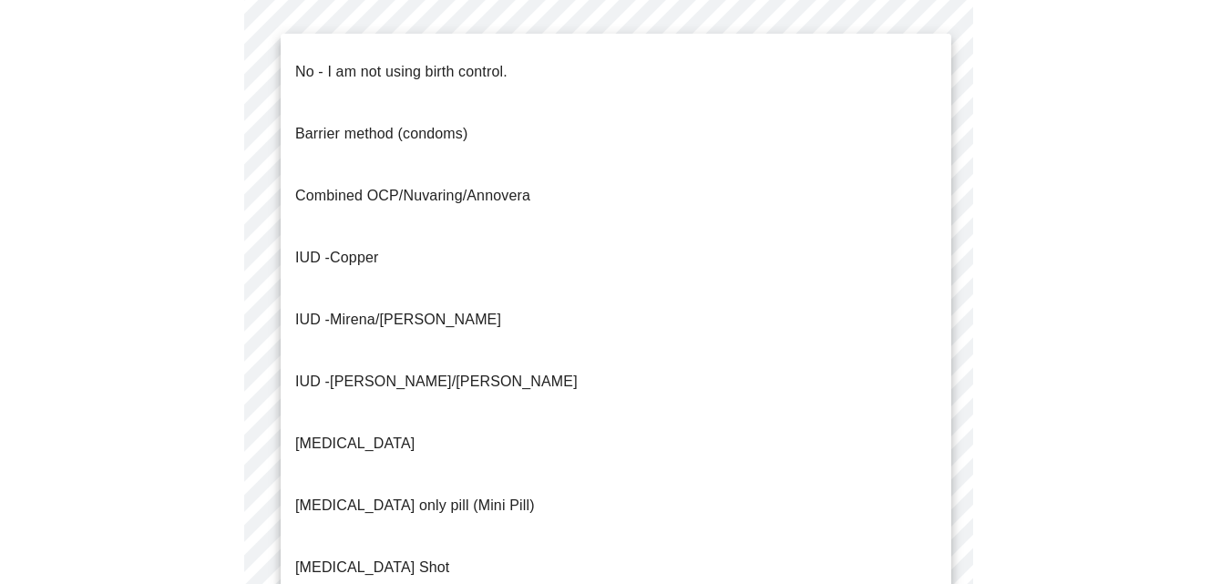
click at [936, 458] on body "MyMenopauseRx Appointments Messaging Labs Uploads Medications Community Refer a…" at bounding box center [615, 130] width 1217 height 1814
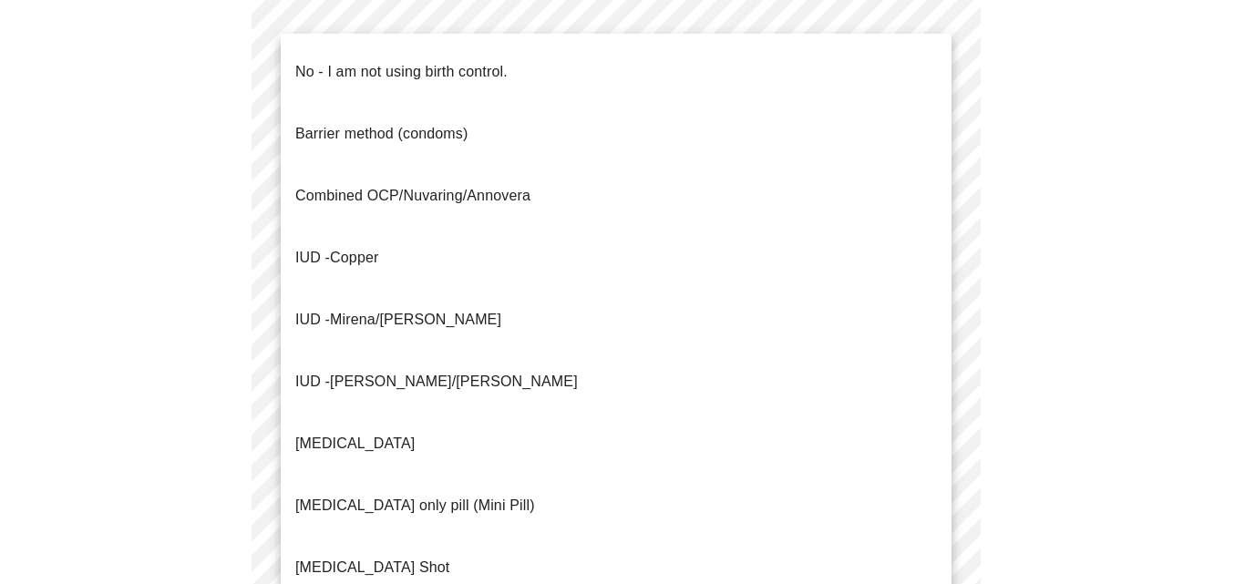
click at [787, 59] on li "No - I am not using birth control." at bounding box center [616, 72] width 671 height 62
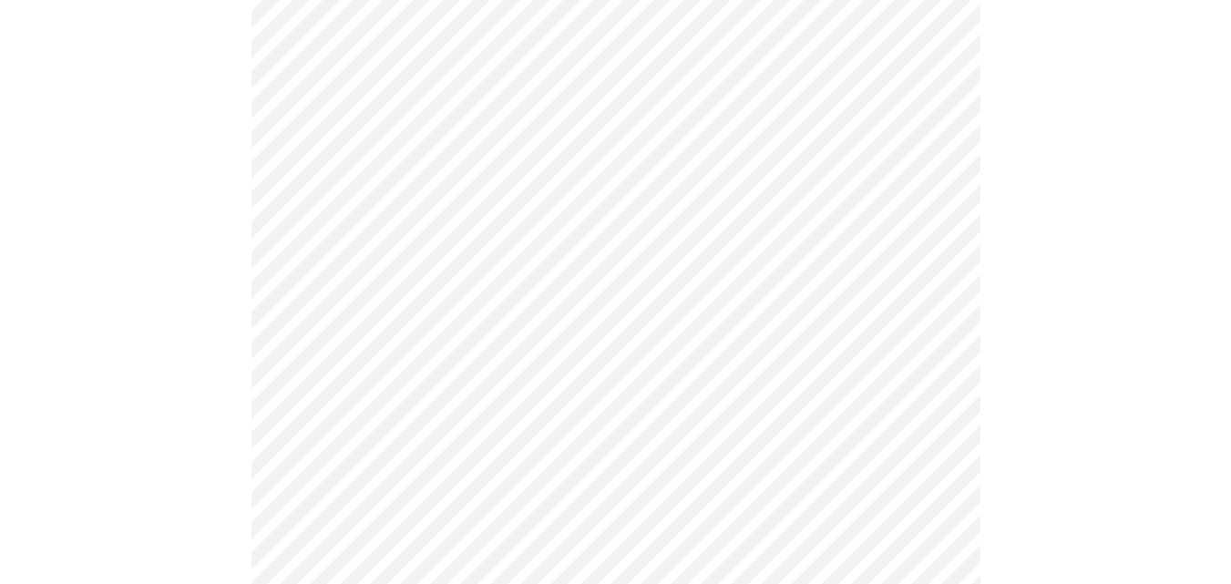
scroll to position [943, 0]
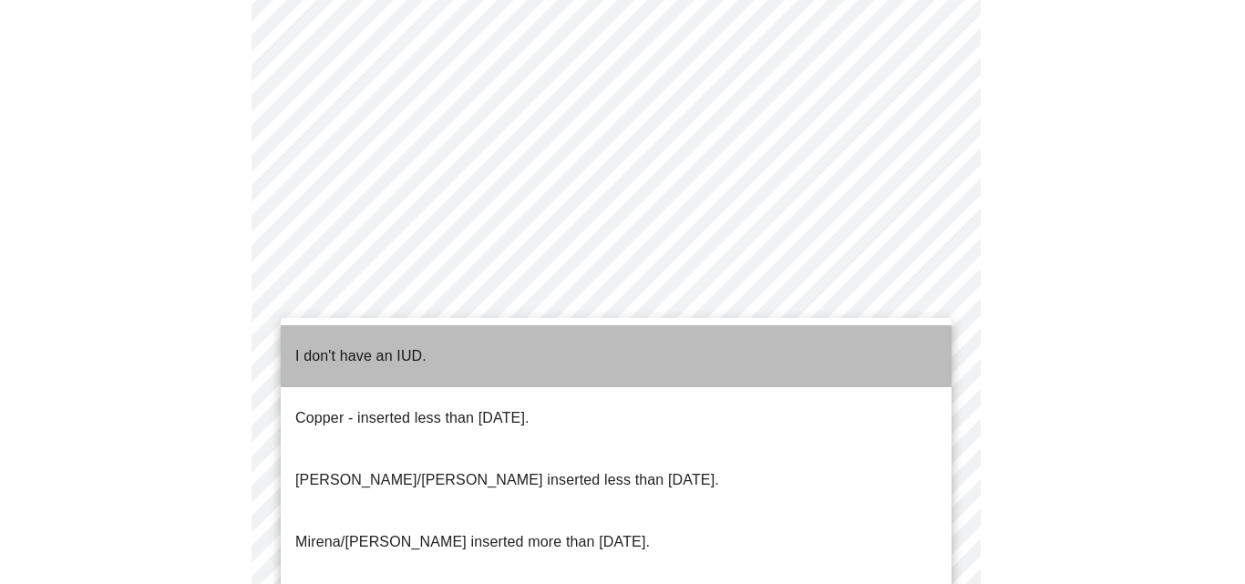
click at [881, 340] on li "I don't have an IUD." at bounding box center [616, 356] width 671 height 62
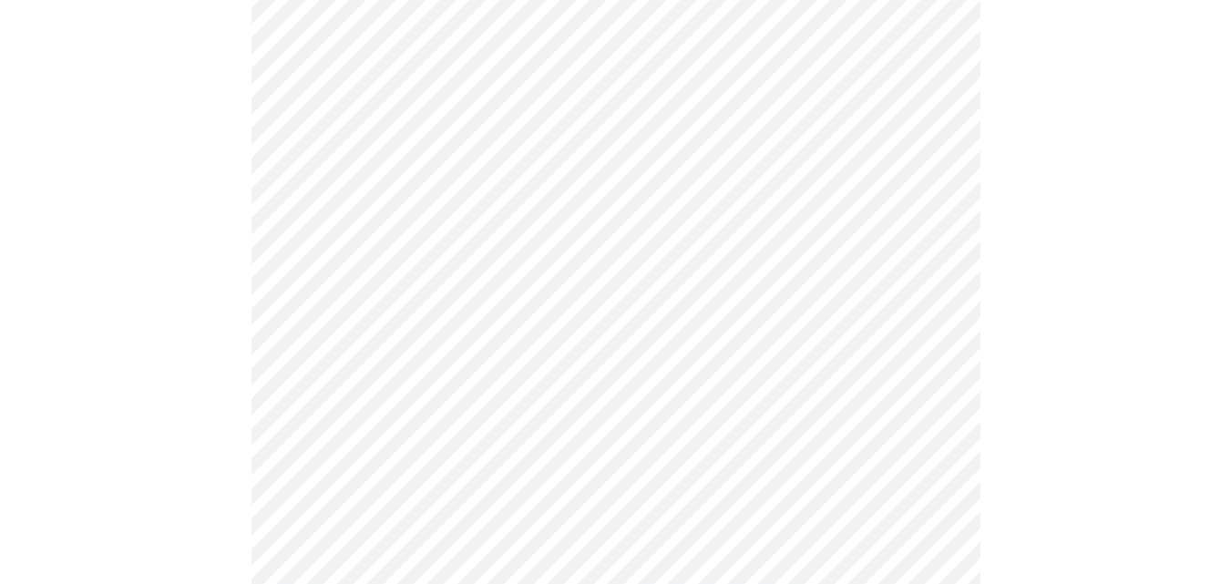
scroll to position [1039, 0]
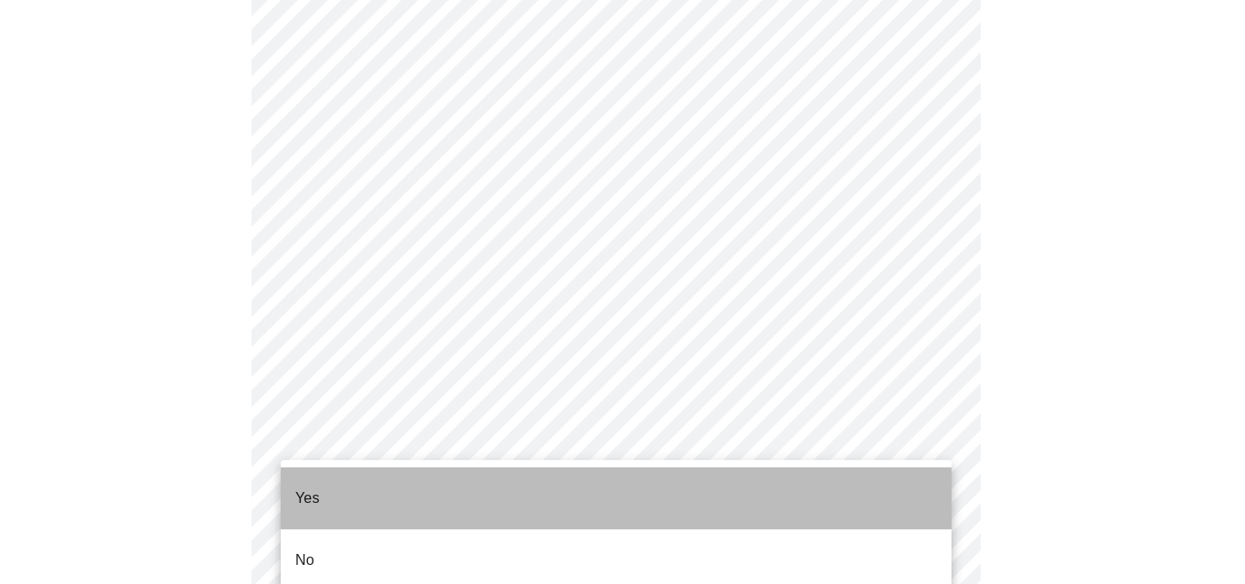
click at [910, 480] on li "Yes" at bounding box center [616, 499] width 671 height 62
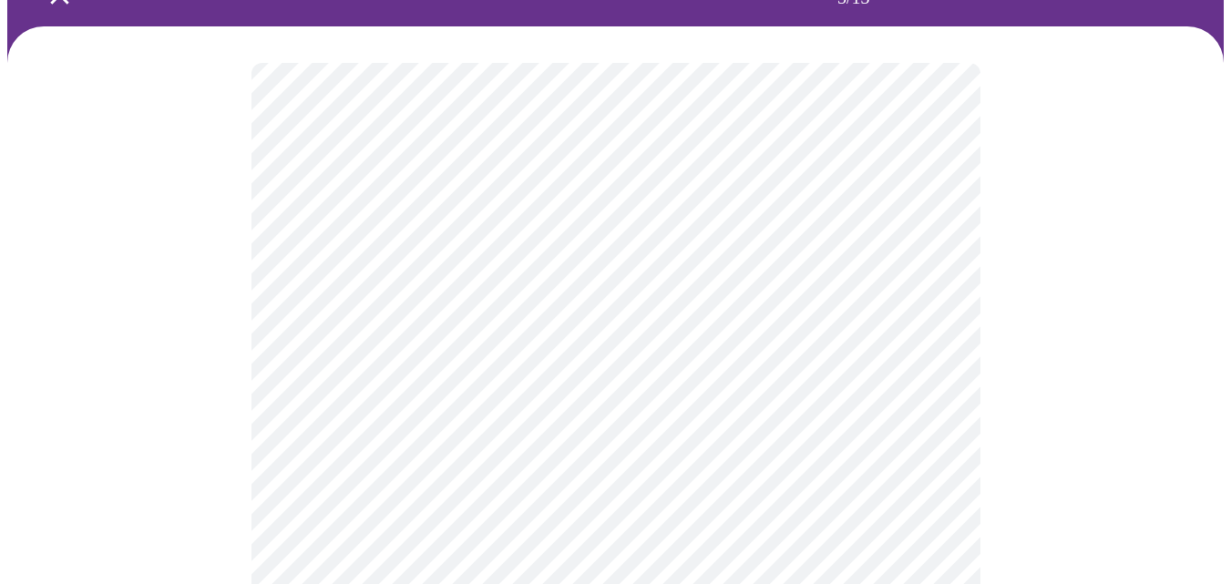
scroll to position [136, 0]
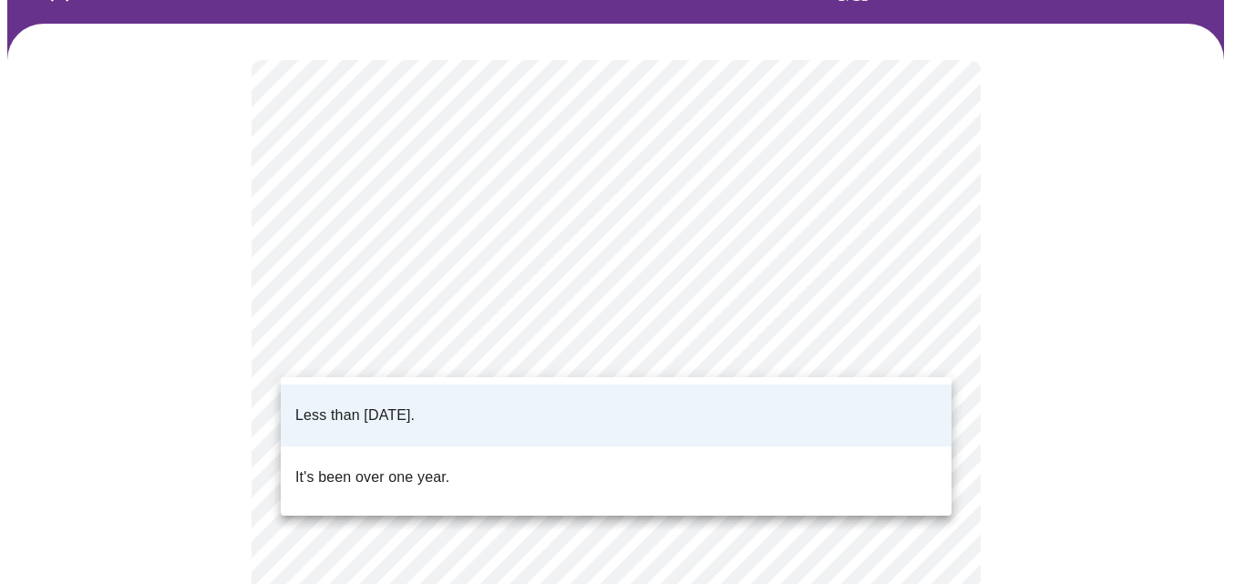
click at [930, 343] on body "MyMenopauseRx Appointments Messaging Labs Uploads Medications Community Refer a…" at bounding box center [622, 557] width 1231 height 1373
click at [912, 405] on li "Less than [DATE]." at bounding box center [616, 416] width 671 height 62
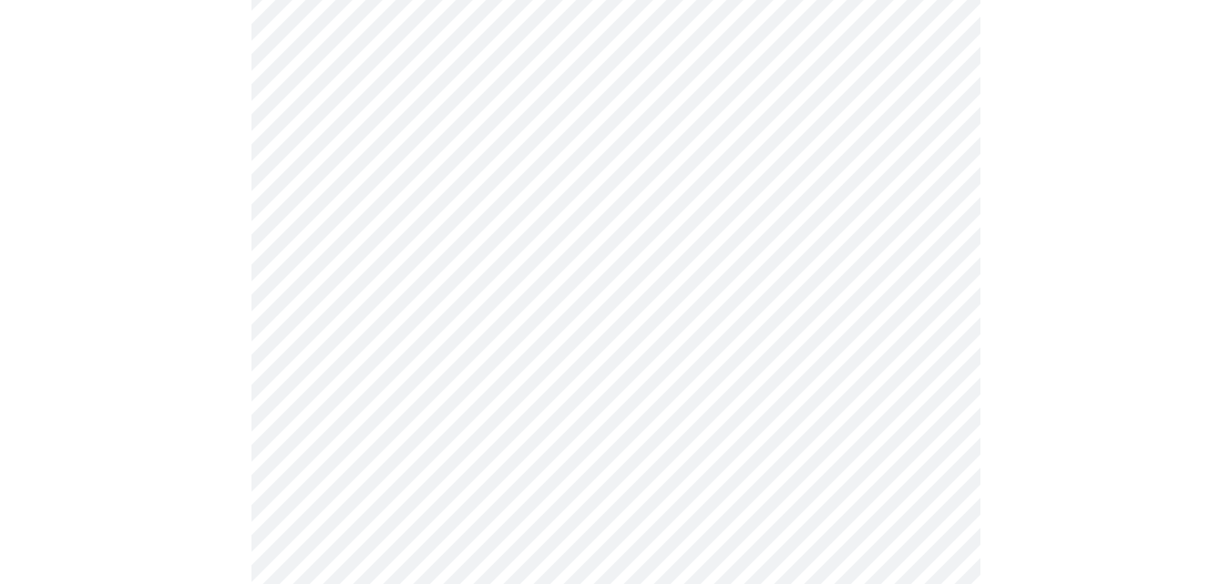
scroll to position [264, 0]
click at [934, 364] on body "MyMenopauseRx Appointments Messaging Labs Uploads Medications Community Refer a…" at bounding box center [615, 429] width 1217 height 1373
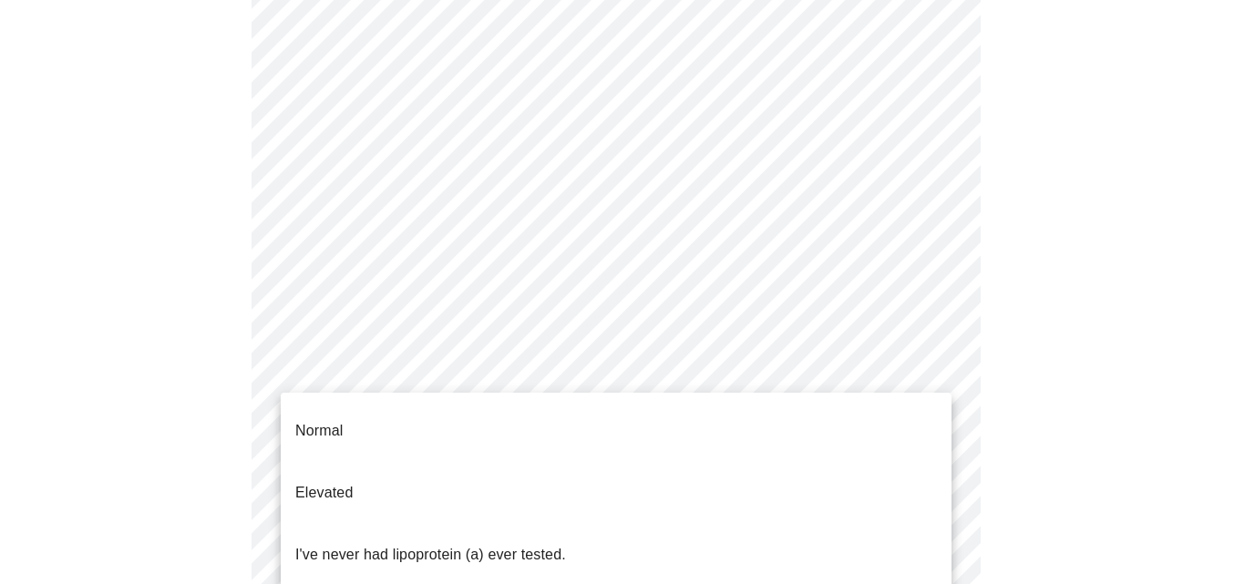
click at [1156, 333] on div at bounding box center [622, 292] width 1245 height 584
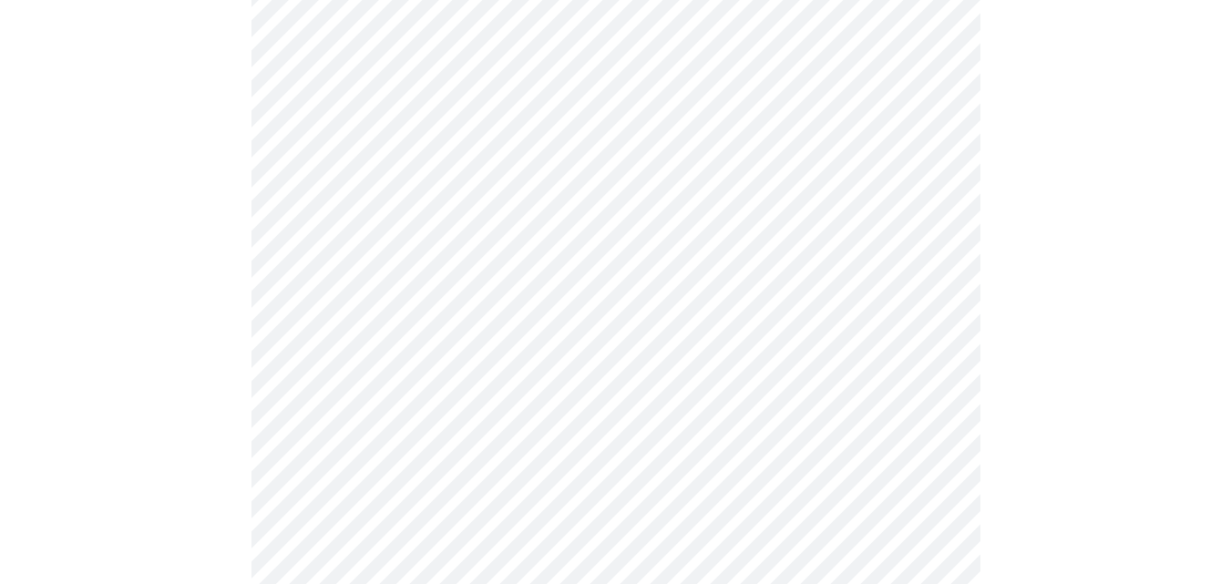
scroll to position [298, 0]
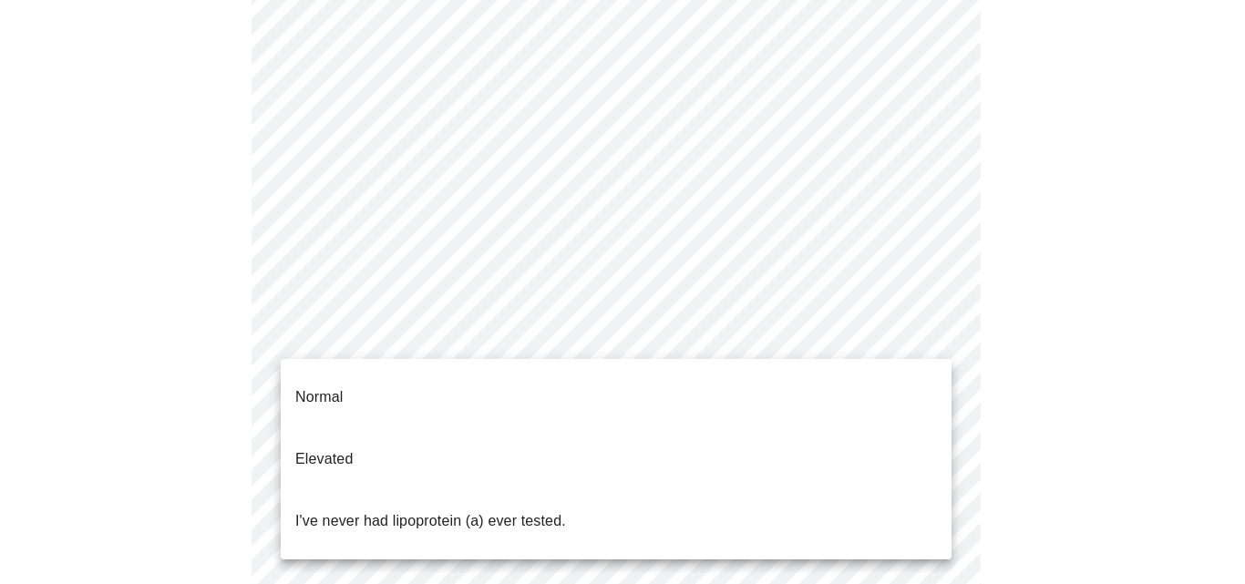
click at [933, 333] on body "MyMenopauseRx Appointments Messaging Labs Uploads Medications Community Refer a…" at bounding box center [622, 395] width 1231 height 1373
click at [899, 377] on li "Normal" at bounding box center [616, 397] width 671 height 62
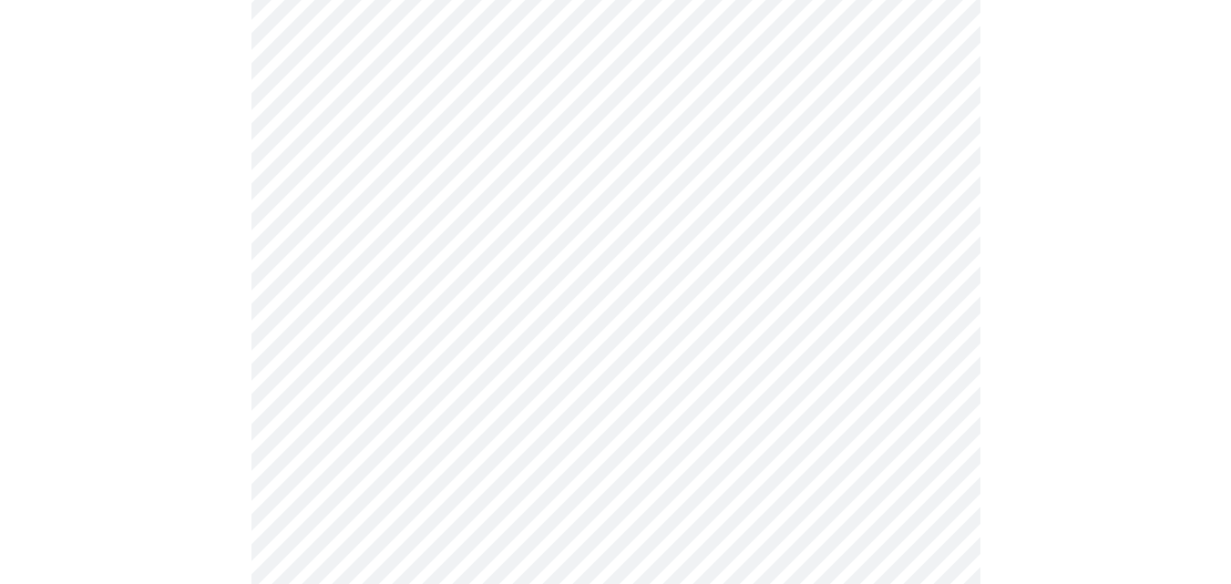
scroll to position [4684, 0]
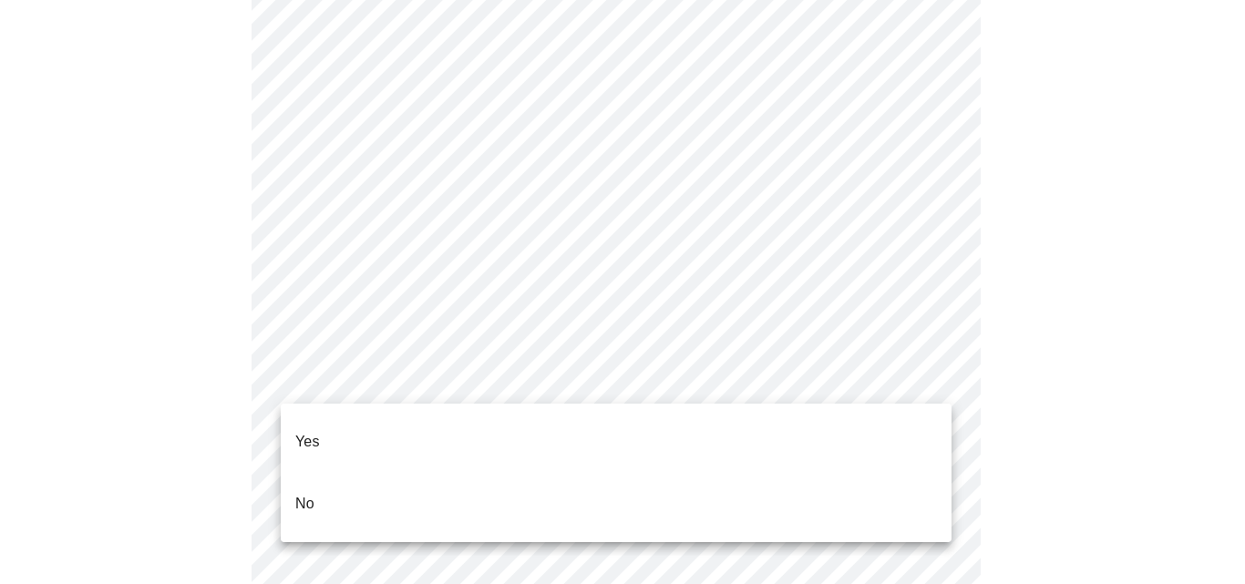
click at [883, 482] on li "No" at bounding box center [616, 504] width 671 height 62
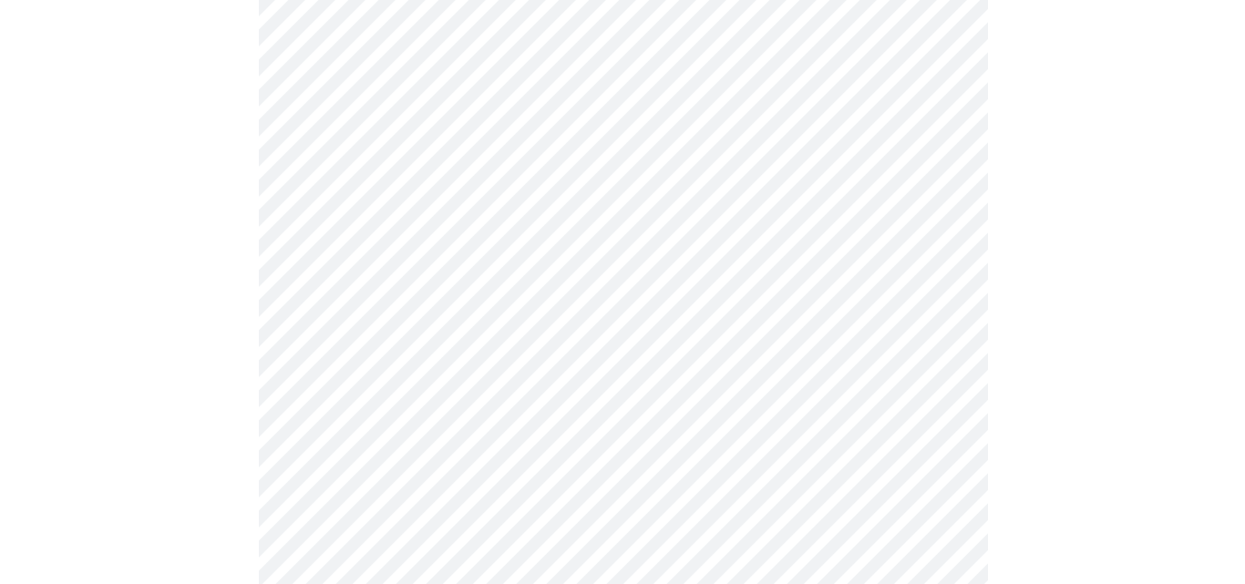
scroll to position [0, 0]
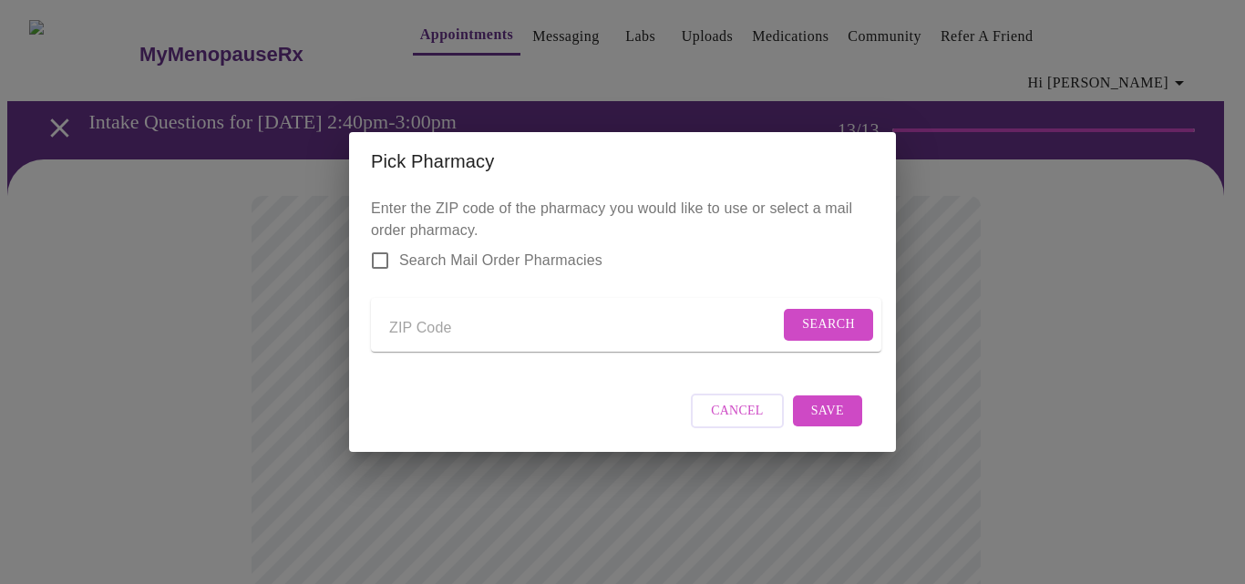
click at [439, 323] on input "Send a message to your care team" at bounding box center [584, 328] width 390 height 29
type input "53147"
click at [815, 320] on span "Search" at bounding box center [828, 325] width 53 height 23
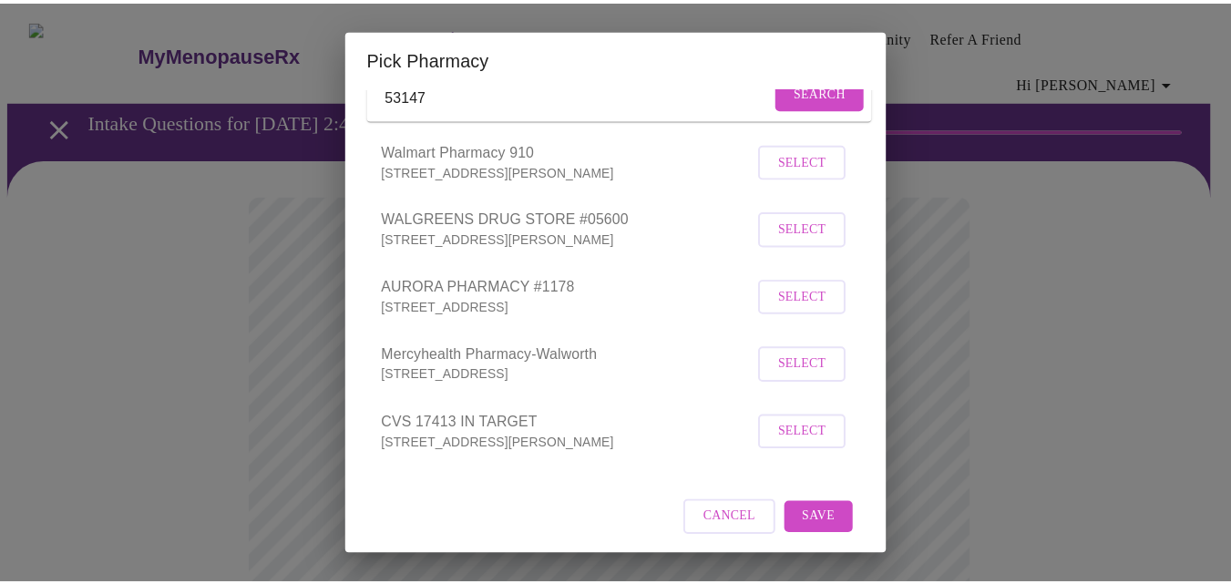
scroll to position [130, 0]
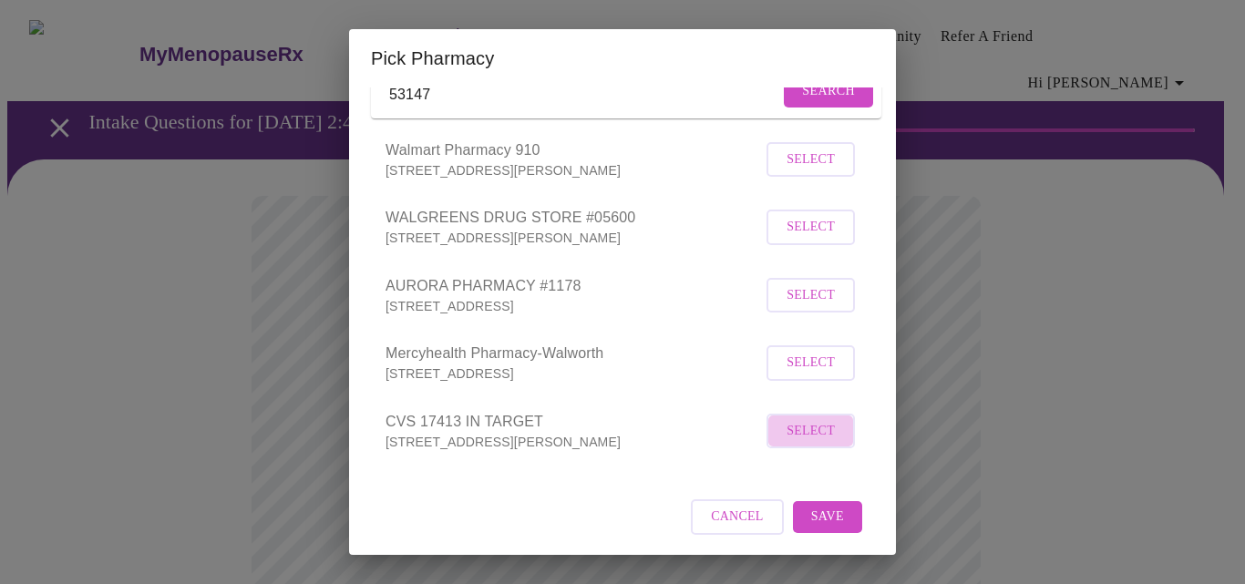
click at [814, 443] on span "Select" at bounding box center [811, 431] width 48 height 23
click at [814, 527] on span "Save" at bounding box center [827, 515] width 33 height 23
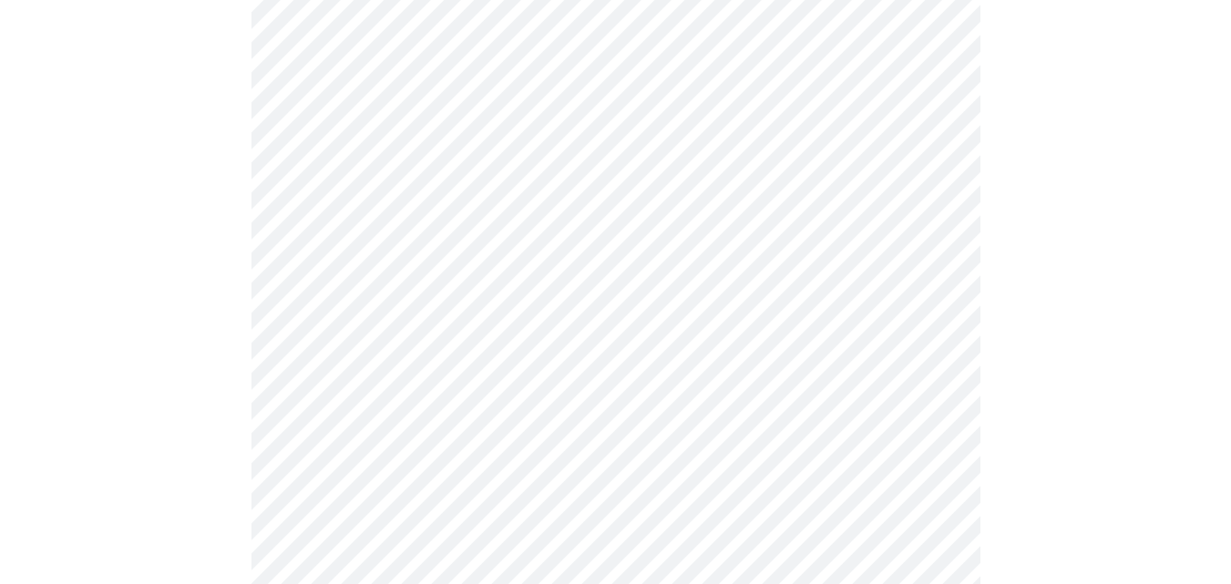
scroll to position [1159, 0]
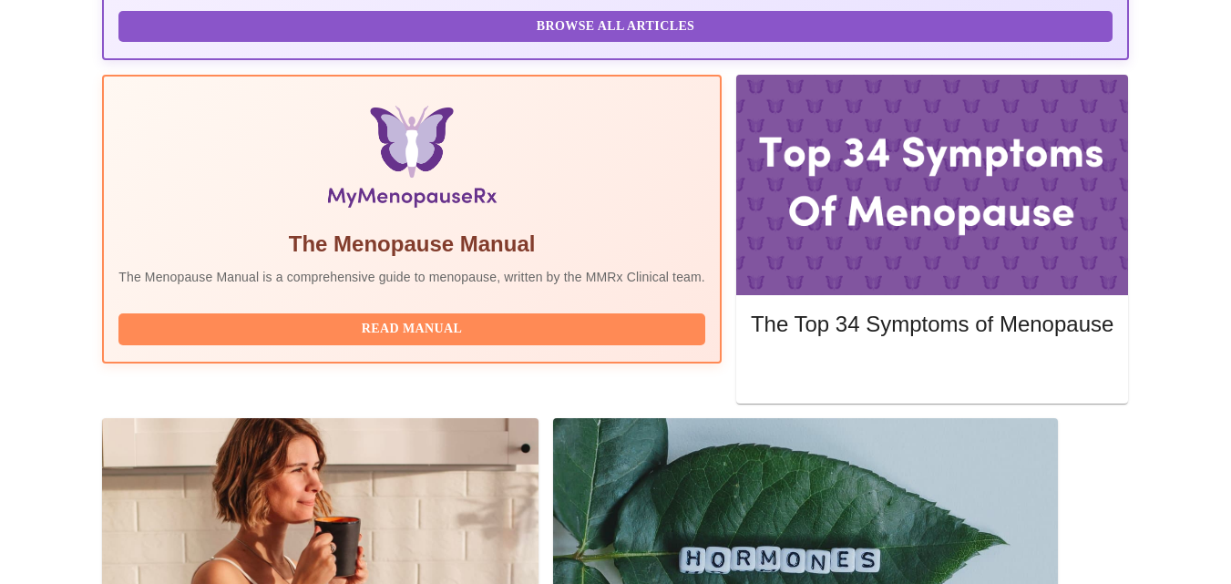
scroll to position [539, 0]
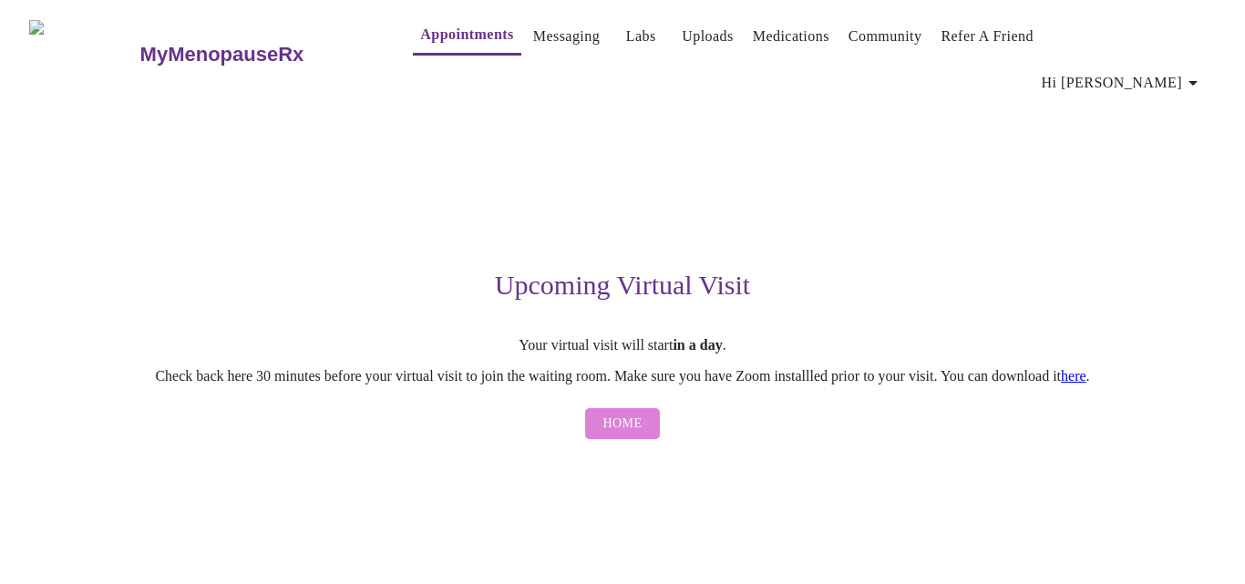
click at [644, 408] on button "Home" at bounding box center [623, 424] width 76 height 32
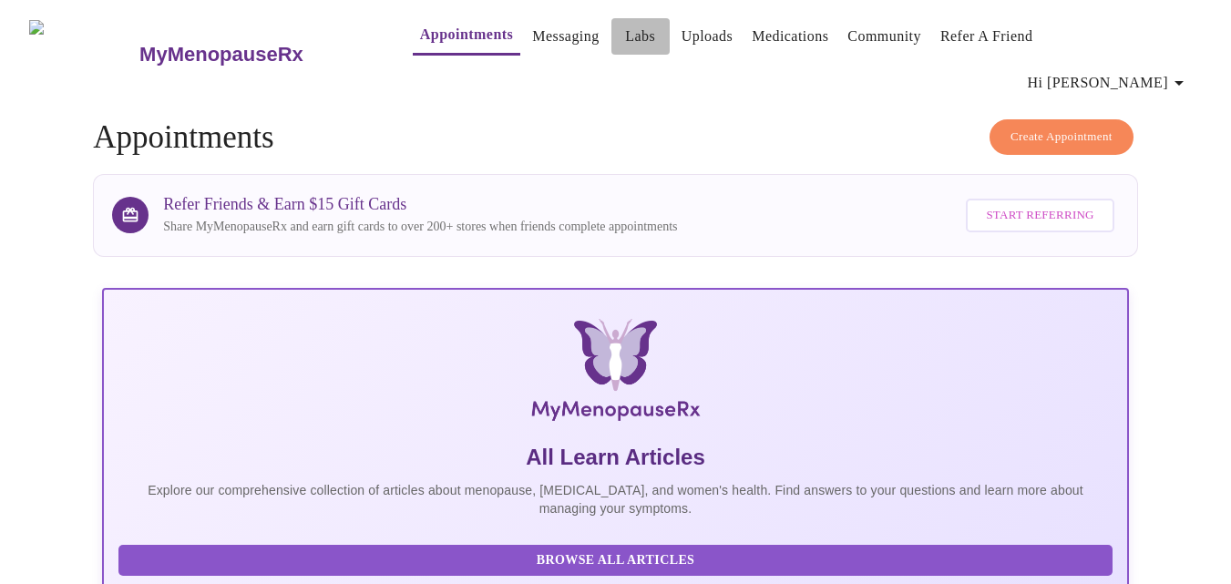
click at [625, 39] on link "Labs" at bounding box center [640, 37] width 30 height 26
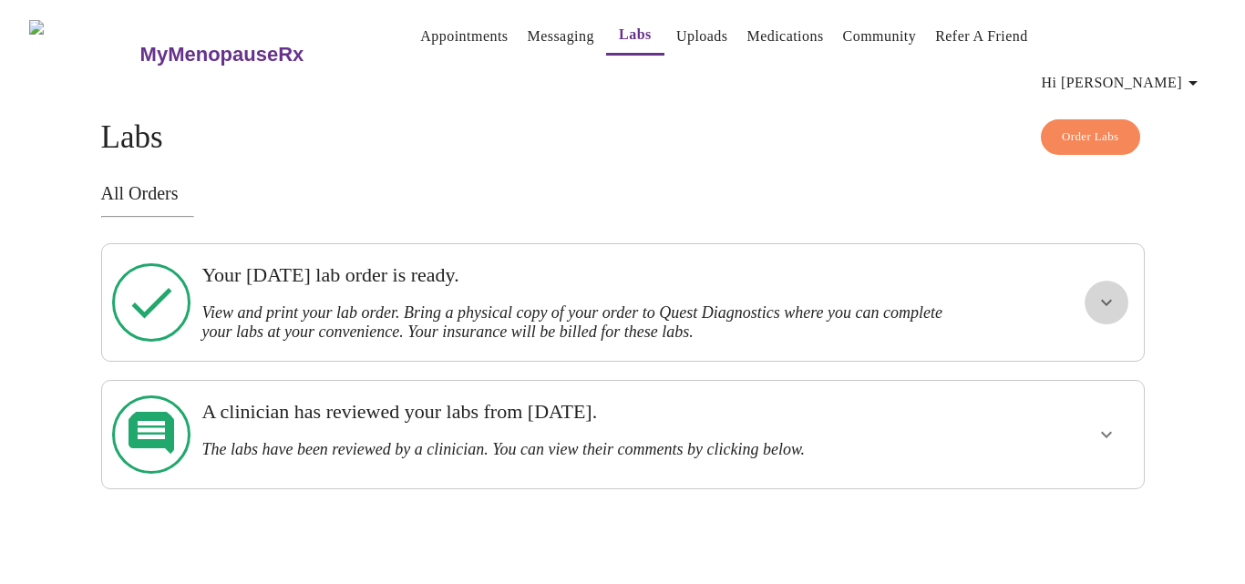
click at [1111, 292] on icon "show more" at bounding box center [1107, 303] width 22 height 22
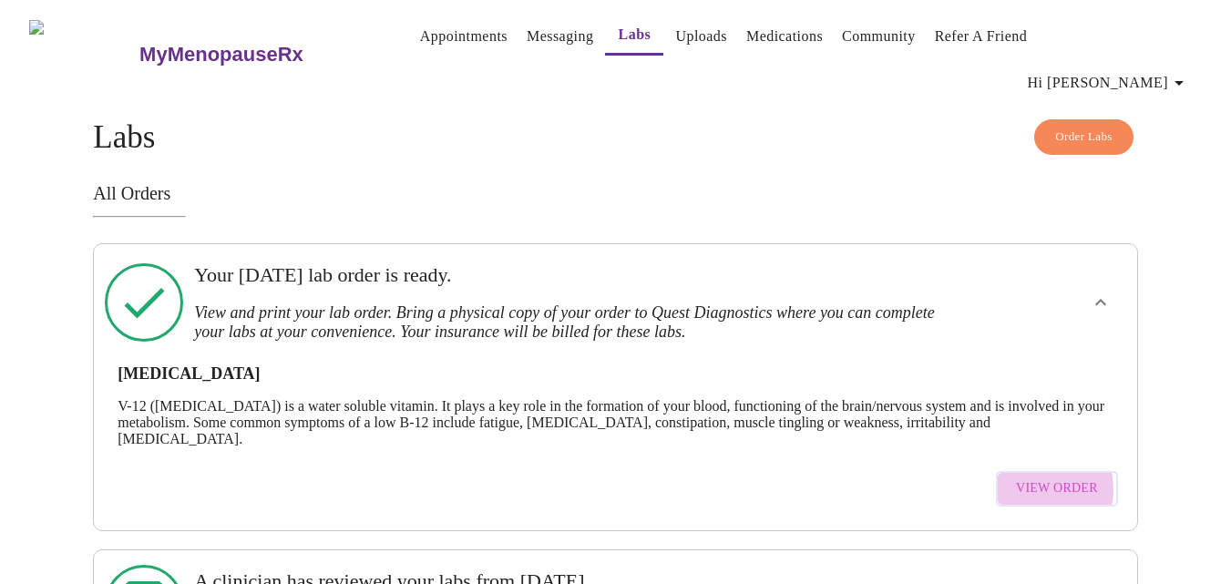
click at [1034, 478] on span "View Order" at bounding box center [1057, 489] width 82 height 23
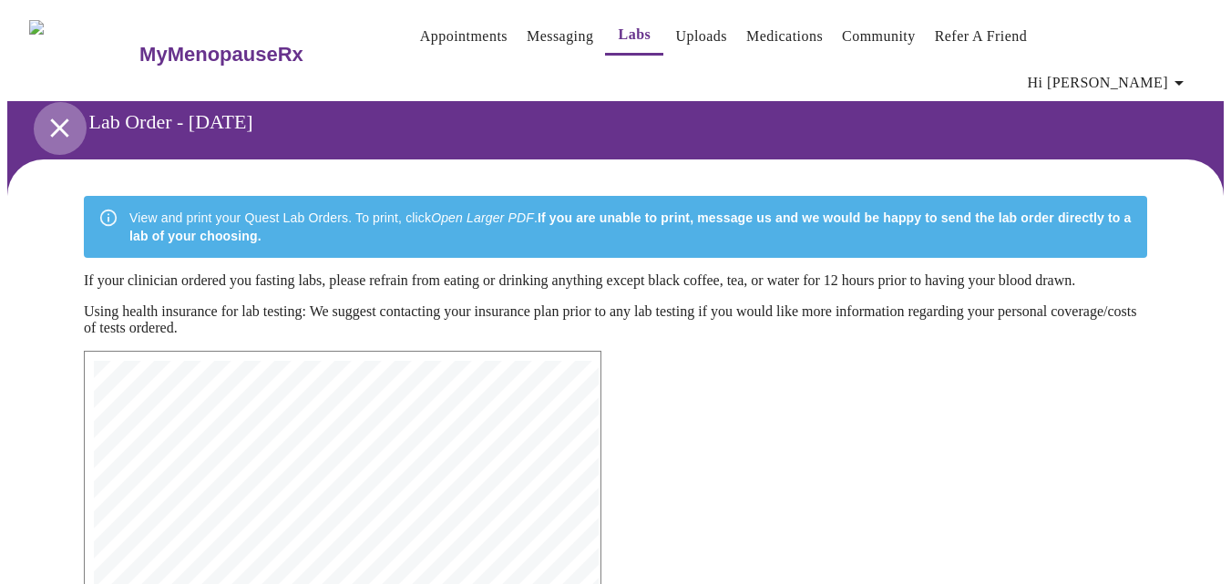
click at [54, 112] on icon "open drawer" at bounding box center [60, 128] width 32 height 32
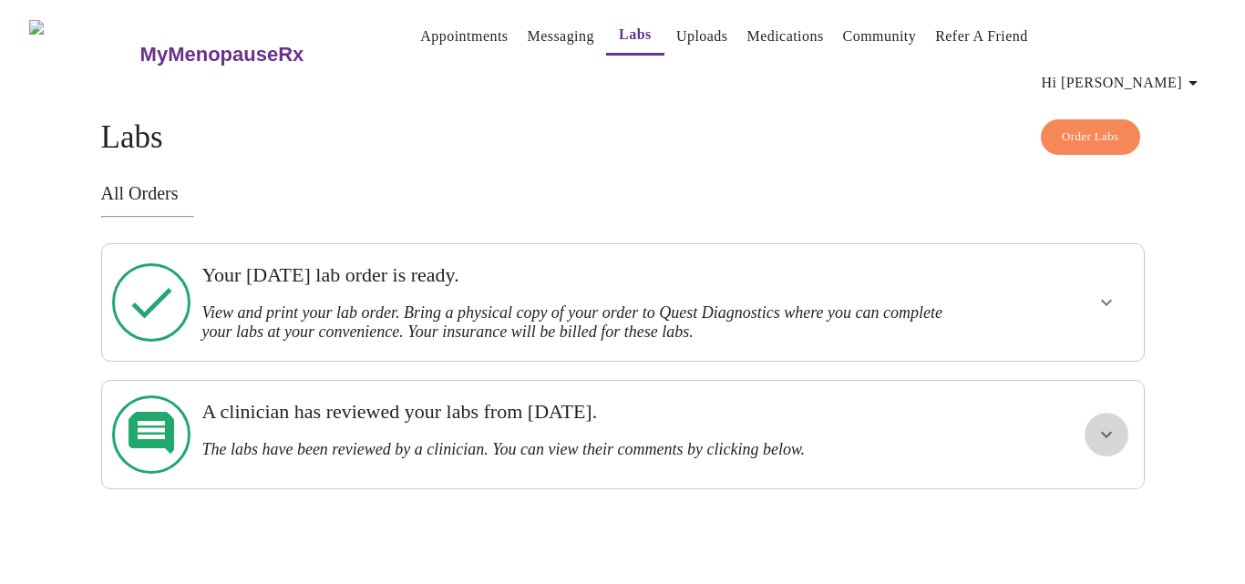
click at [1106, 424] on icon "show more" at bounding box center [1107, 435] width 22 height 22
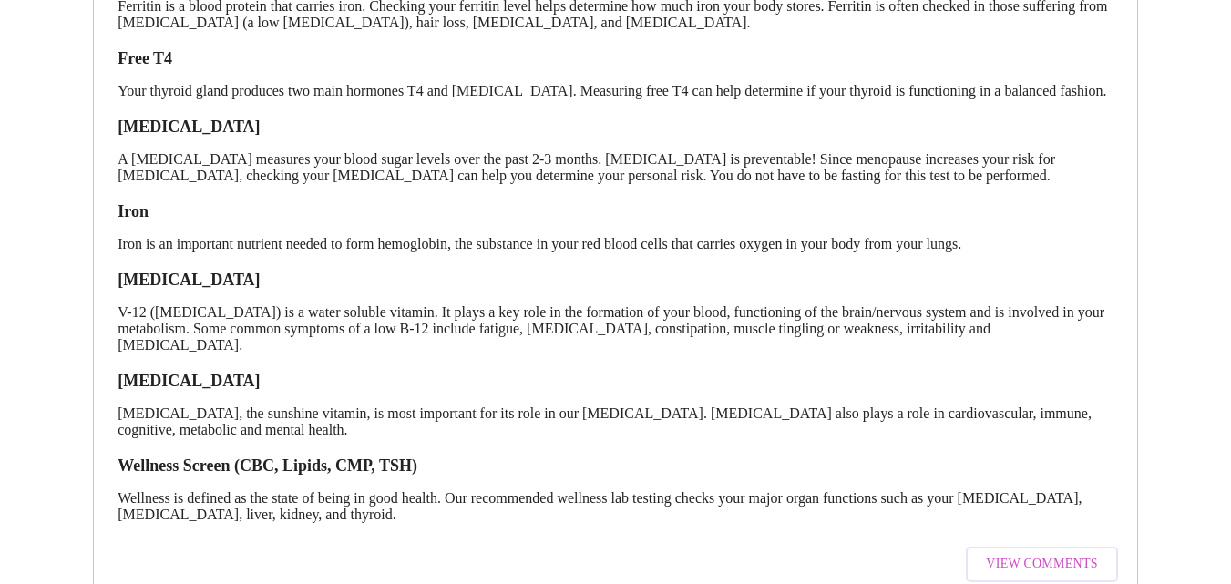
scroll to position [535, 0]
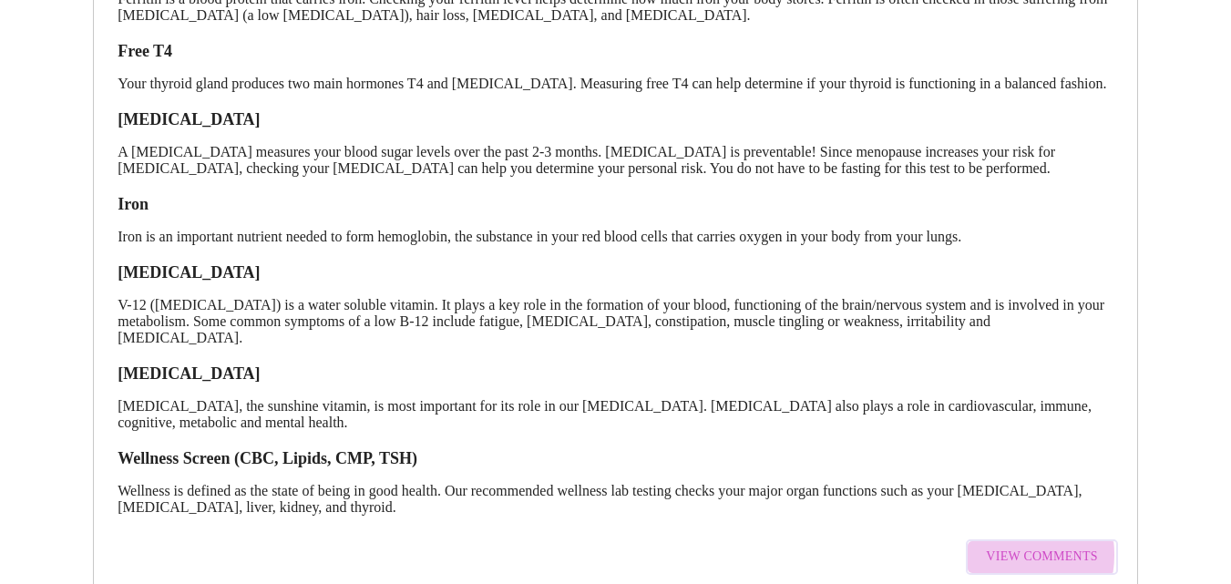
click at [1003, 546] on span "View Comments" at bounding box center [1041, 557] width 111 height 23
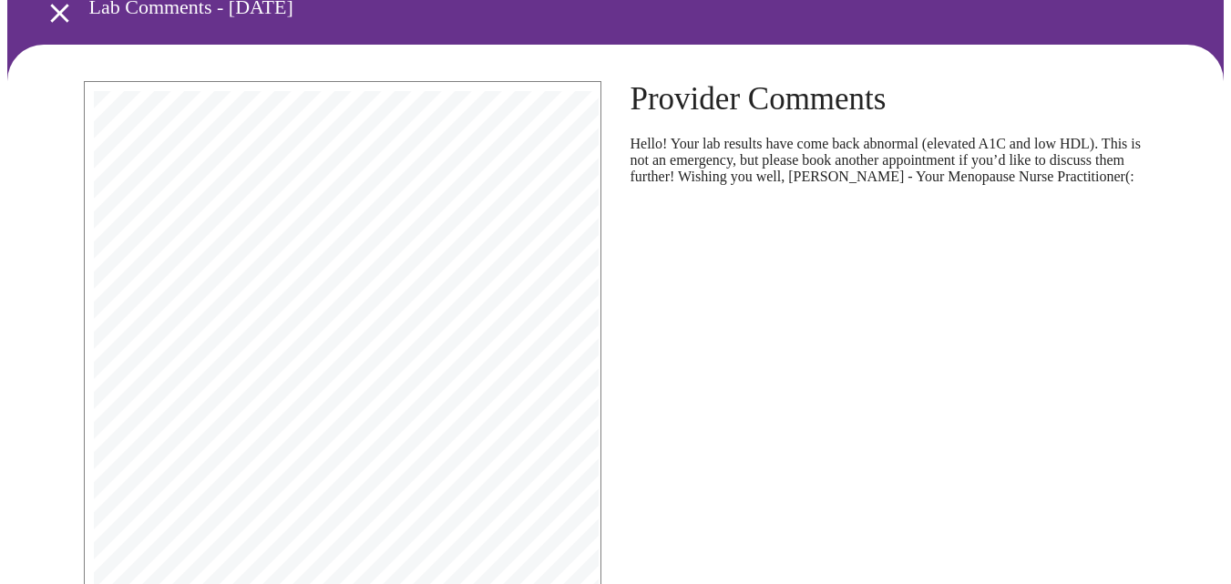
scroll to position [136, 0]
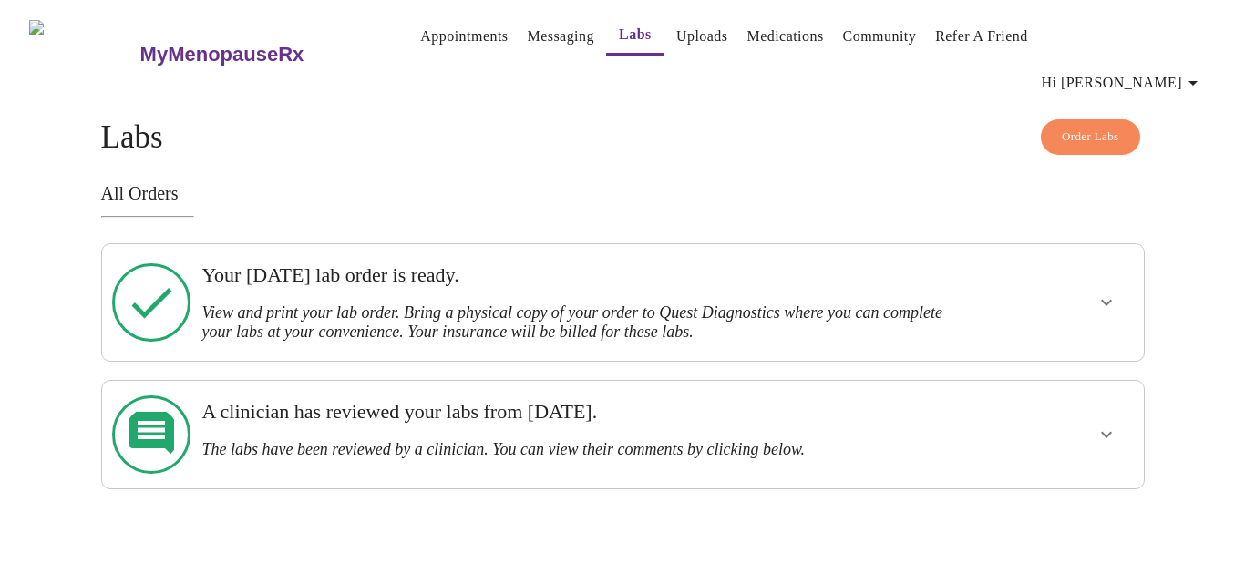
click at [451, 40] on link "Appointments" at bounding box center [464, 37] width 88 height 26
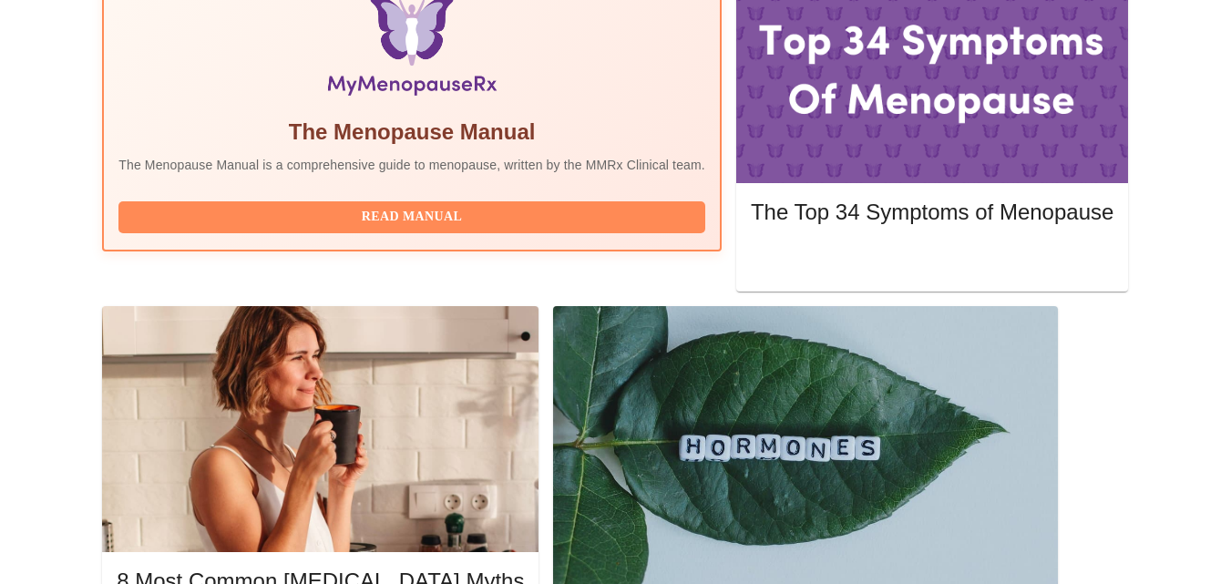
scroll to position [651, 0]
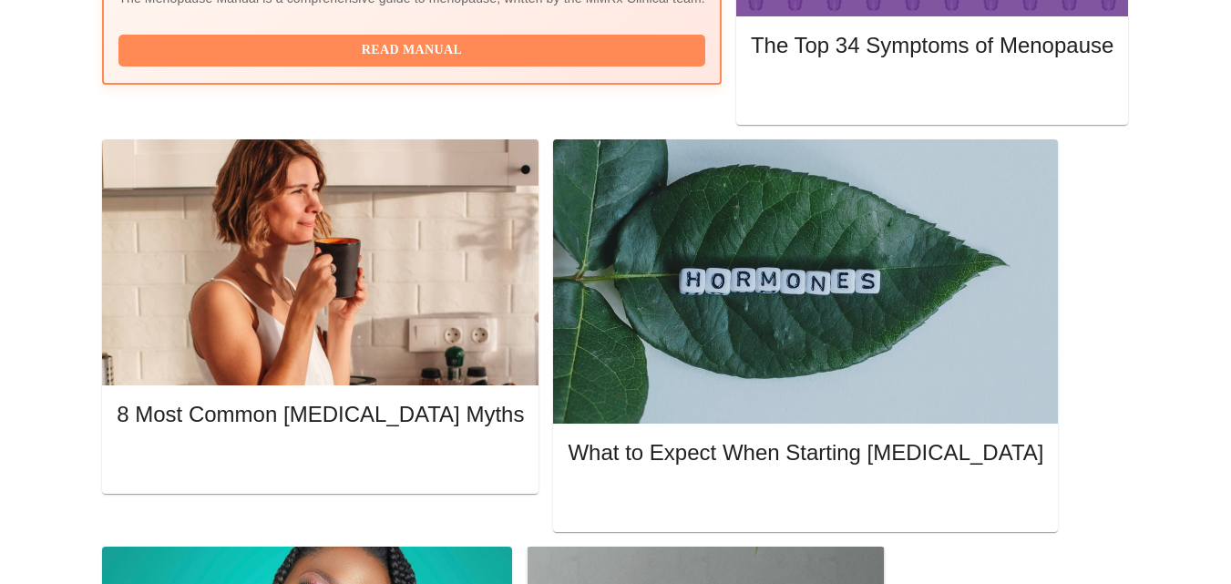
scroll to position [841, 0]
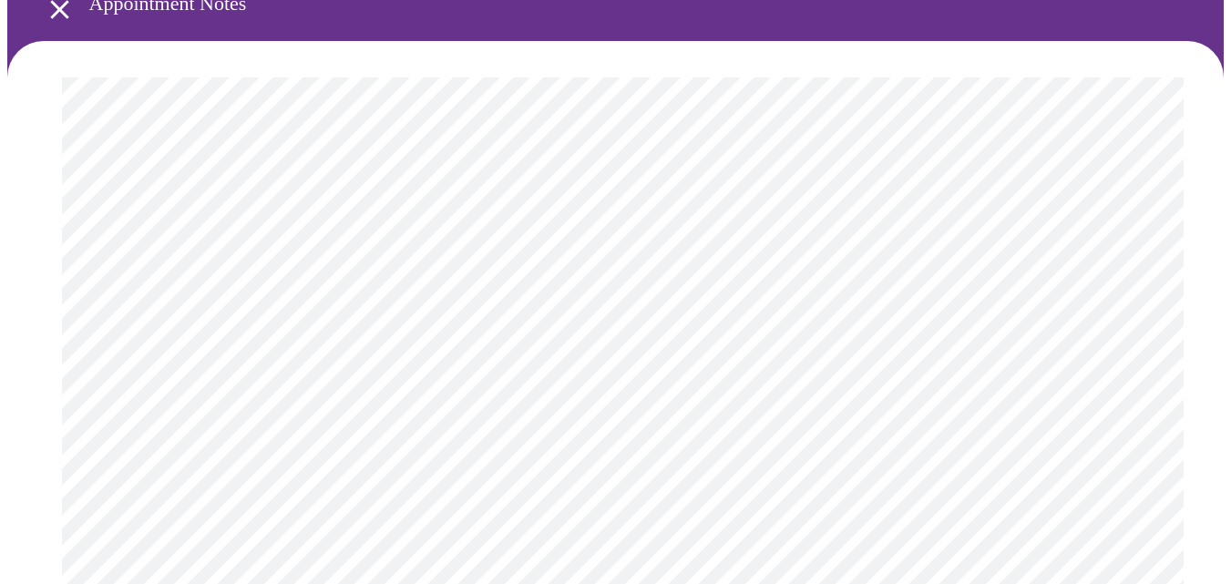
scroll to position [74, 0]
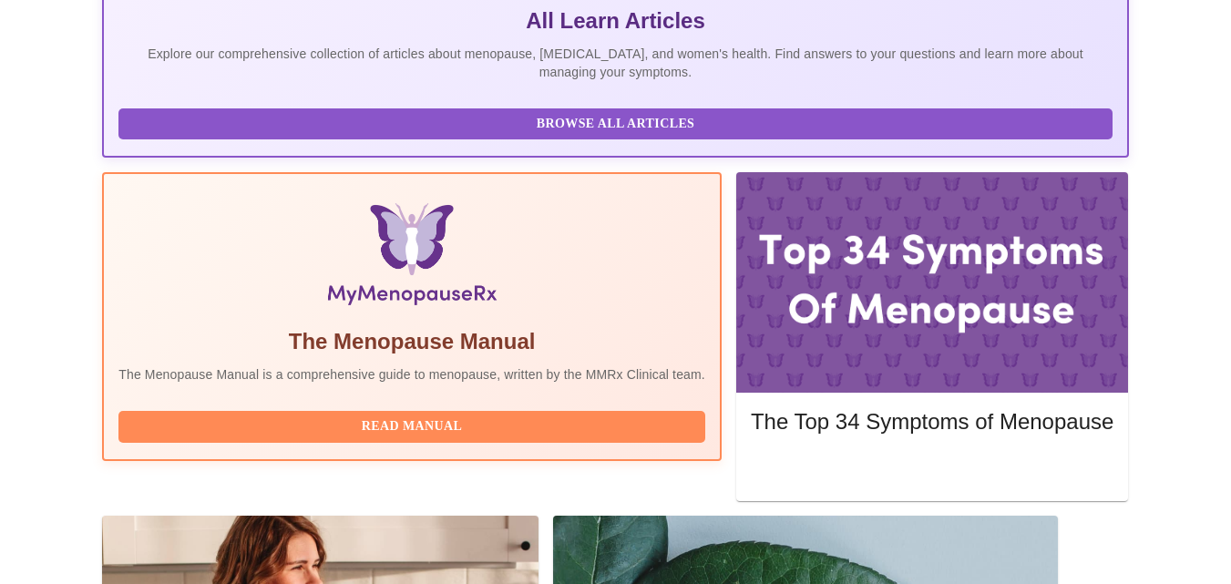
scroll to position [428, 0]
